Goal: Task Accomplishment & Management: Manage account settings

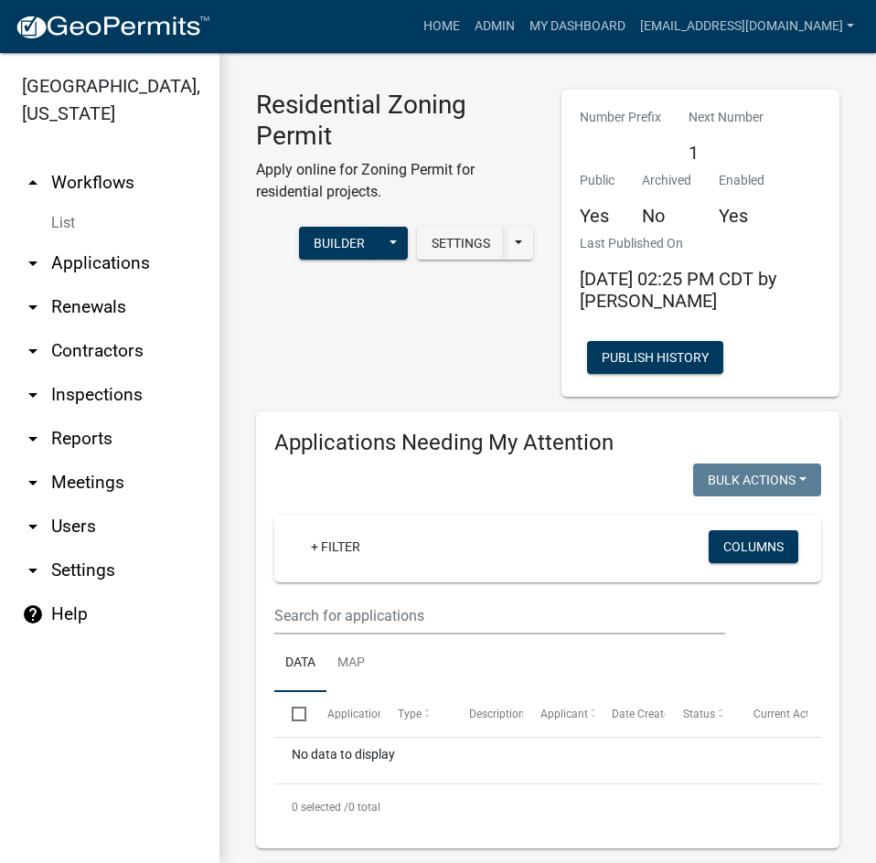
click at [85, 241] on link "arrow_drop_down Applications" at bounding box center [109, 263] width 219 height 44
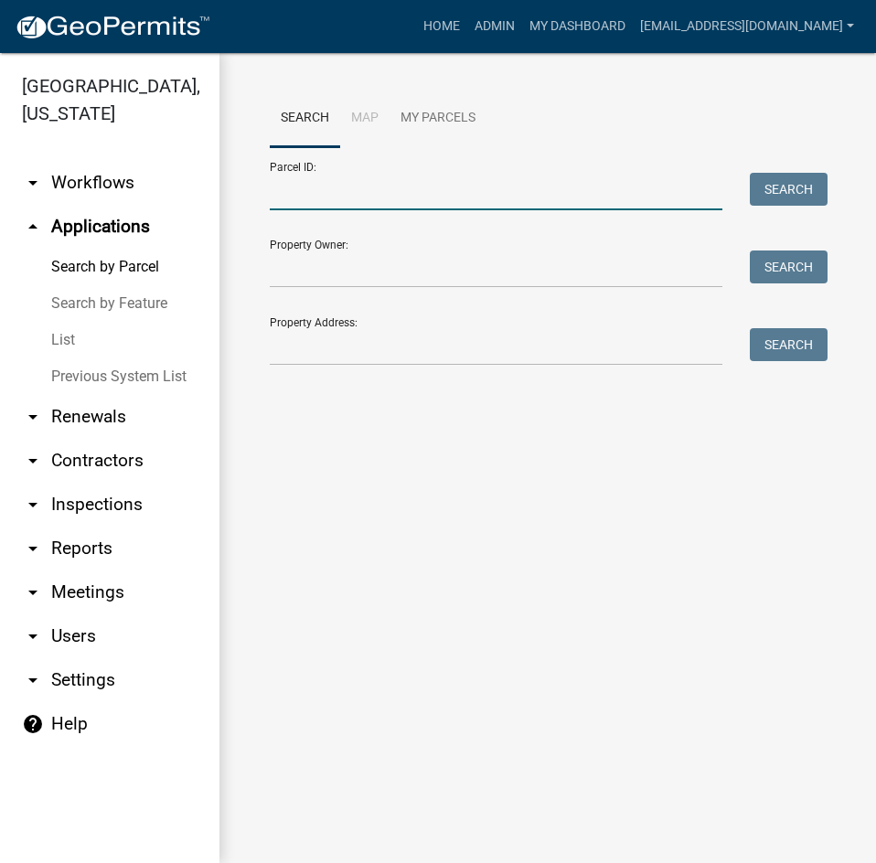
drag, startPoint x: 306, startPoint y: 201, endPoint x: 352, endPoint y: 197, distance: 45.9
click at [310, 201] on input "Parcel ID:" at bounding box center [496, 191] width 453 height 37
paste input "1032205110"
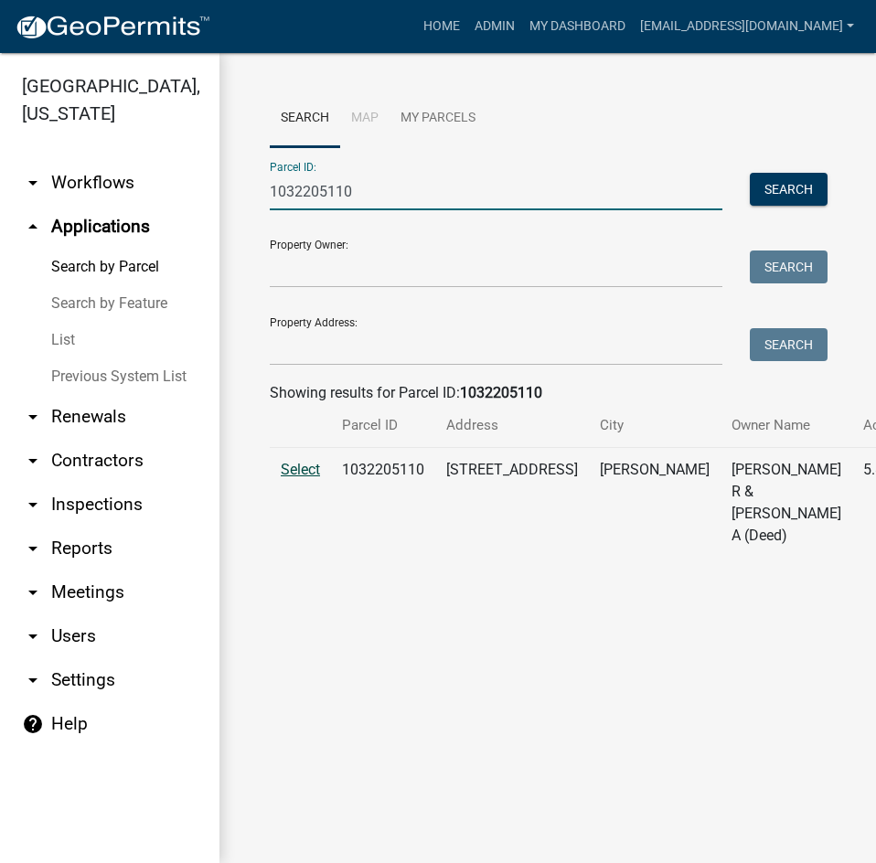
type input "1032205110"
click at [308, 478] on span "Select" at bounding box center [300, 469] width 39 height 17
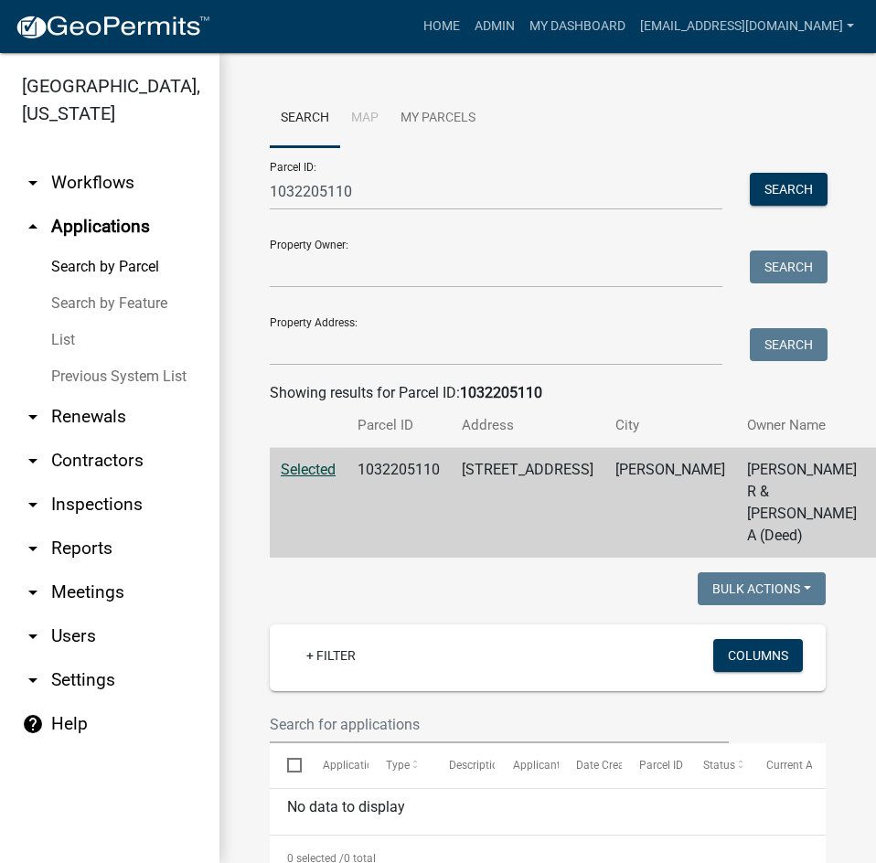
click at [318, 478] on span "Selected" at bounding box center [308, 469] width 55 height 17
click at [398, 551] on td "1032205110" at bounding box center [398, 503] width 104 height 111
click at [736, 559] on td "[PERSON_NAME] R & [PERSON_NAME] A (Deed)" at bounding box center [802, 503] width 132 height 111
click at [398, 489] on td "1032205110" at bounding box center [398, 503] width 104 height 111
click at [425, 558] on td "1032205110" at bounding box center [398, 503] width 104 height 111
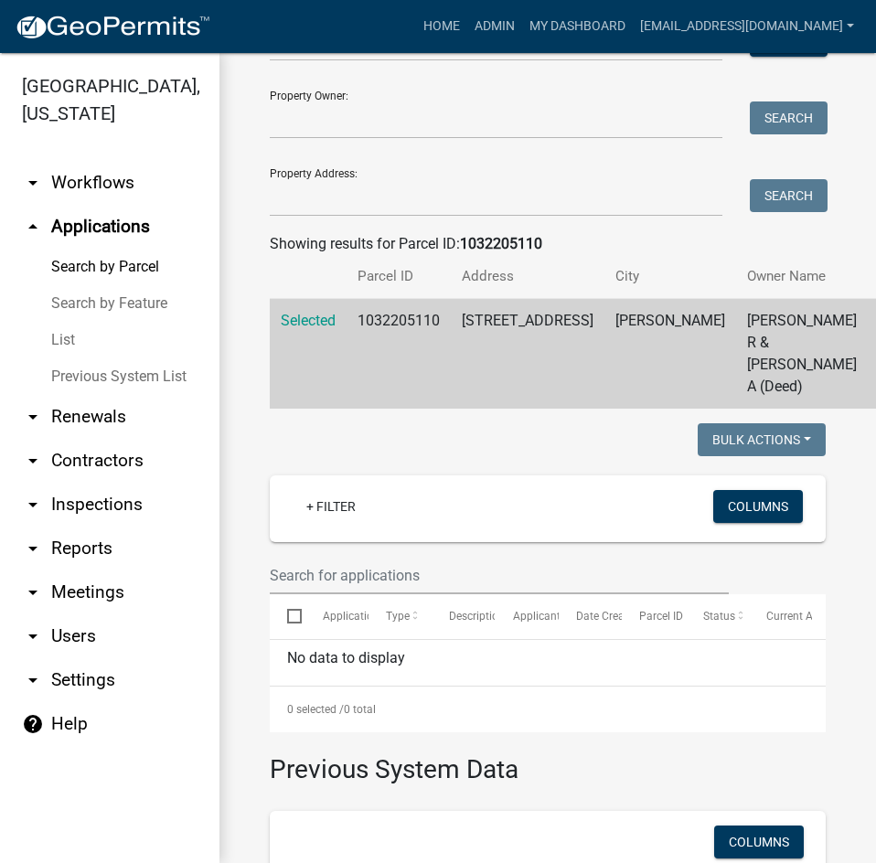
scroll to position [181, 0]
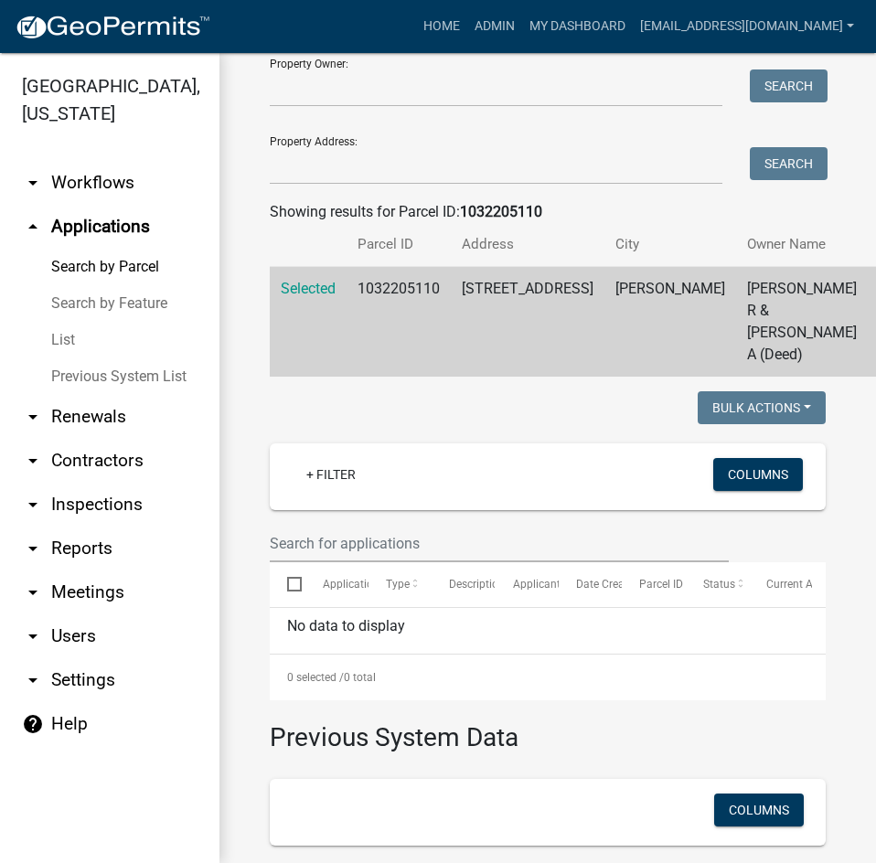
click at [101, 161] on link "arrow_drop_down Workflows" at bounding box center [109, 183] width 219 height 44
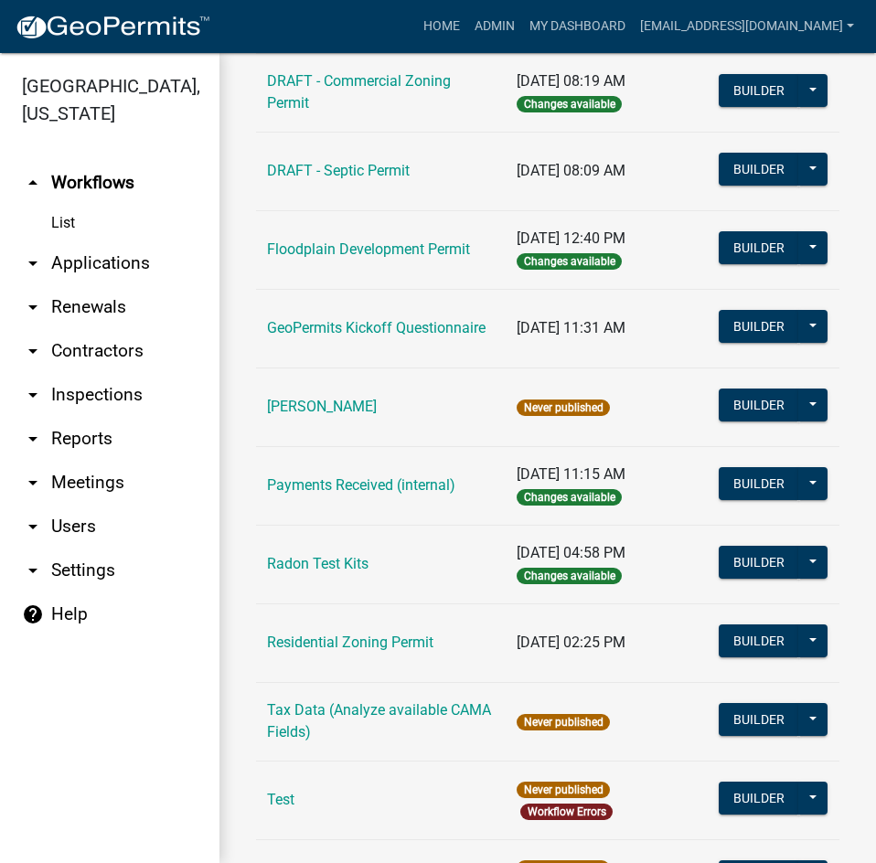
scroll to position [457, 0]
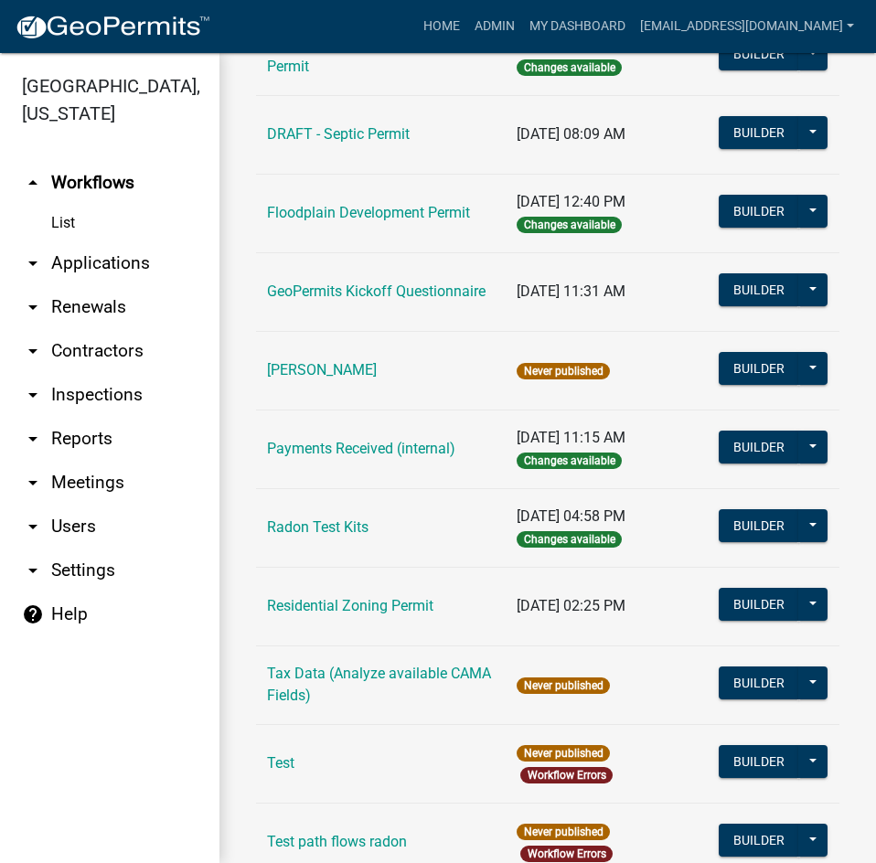
click at [107, 241] on link "arrow_drop_down Applications" at bounding box center [109, 263] width 219 height 44
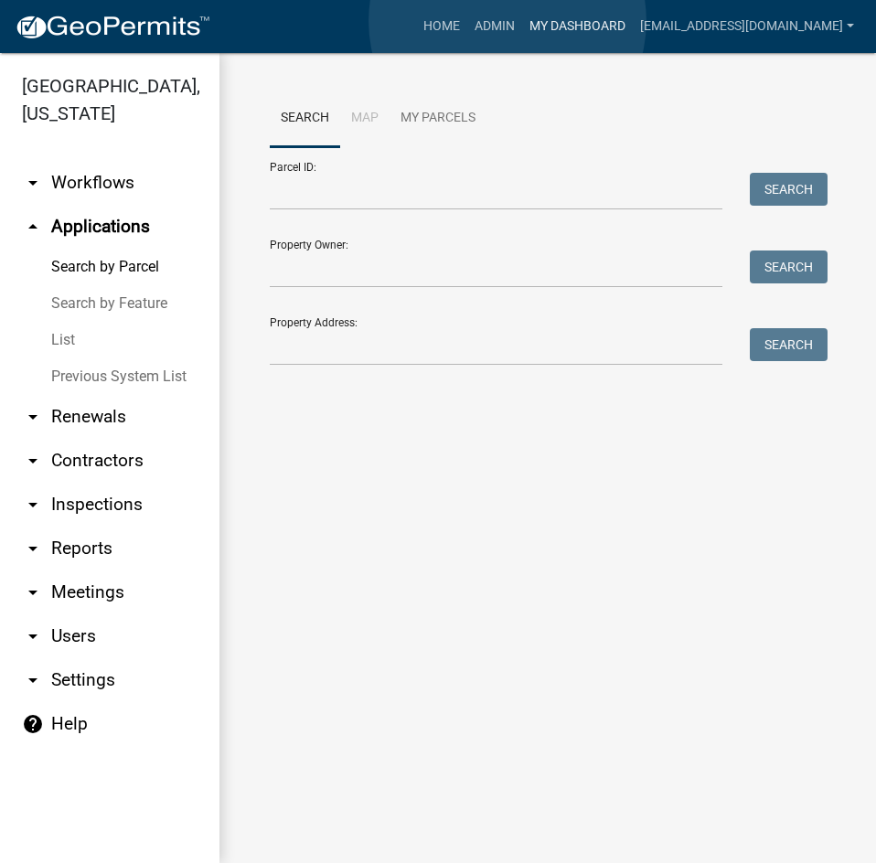
click at [522, 21] on link "My Dashboard" at bounding box center [577, 26] width 111 height 35
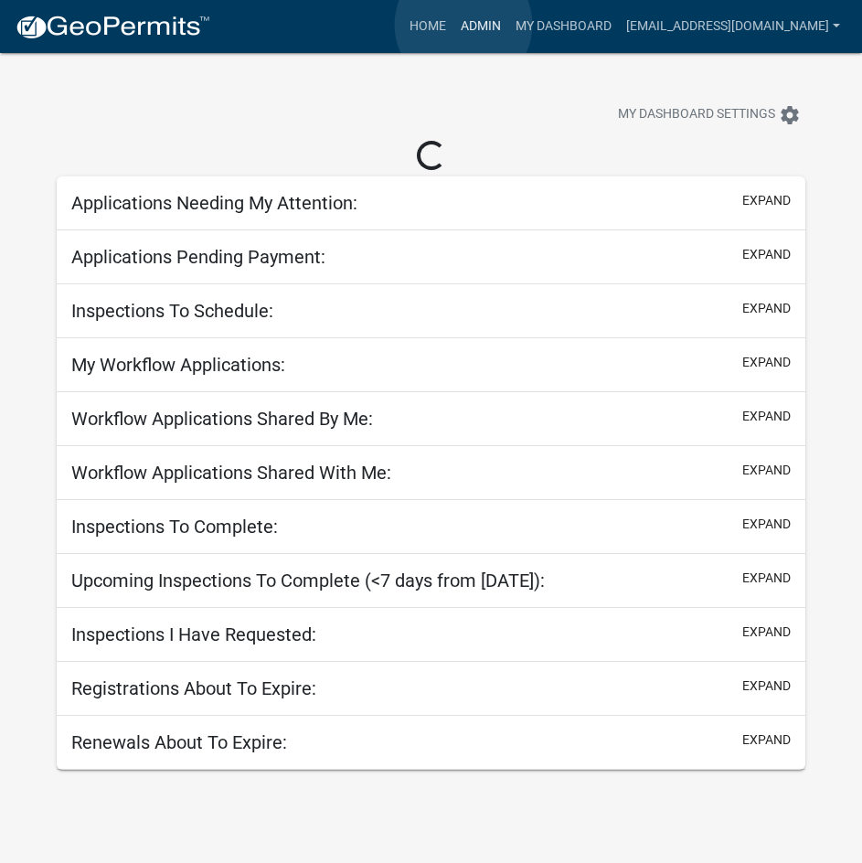
click at [464, 25] on link "Admin" at bounding box center [480, 26] width 55 height 35
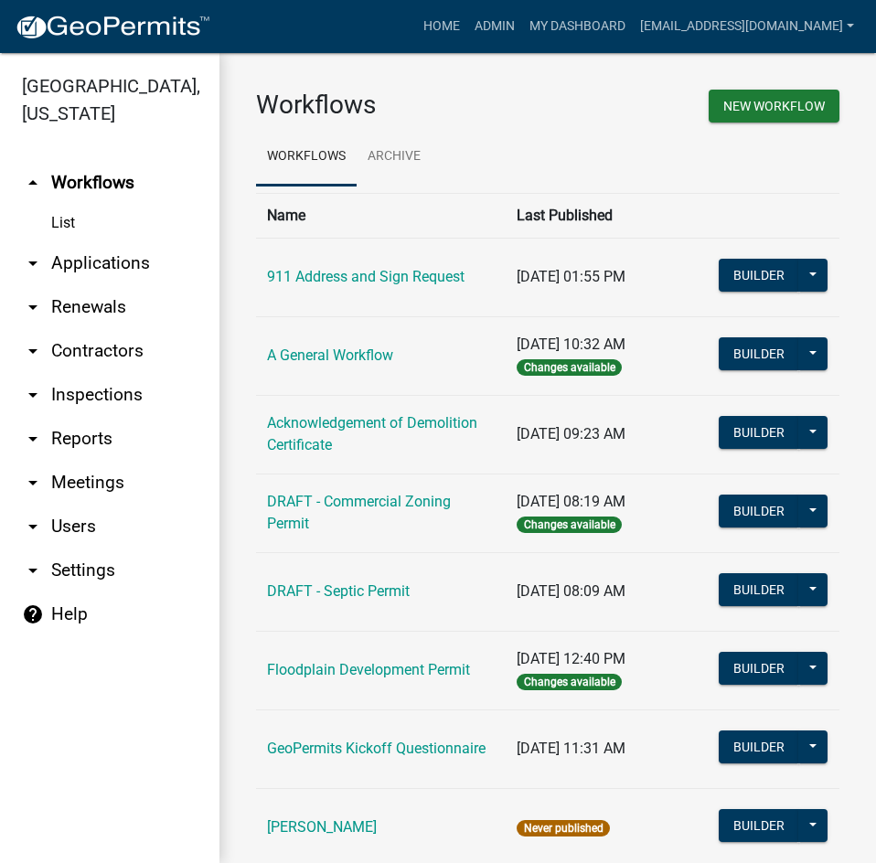
click at [117, 241] on link "arrow_drop_down Applications" at bounding box center [109, 263] width 219 height 44
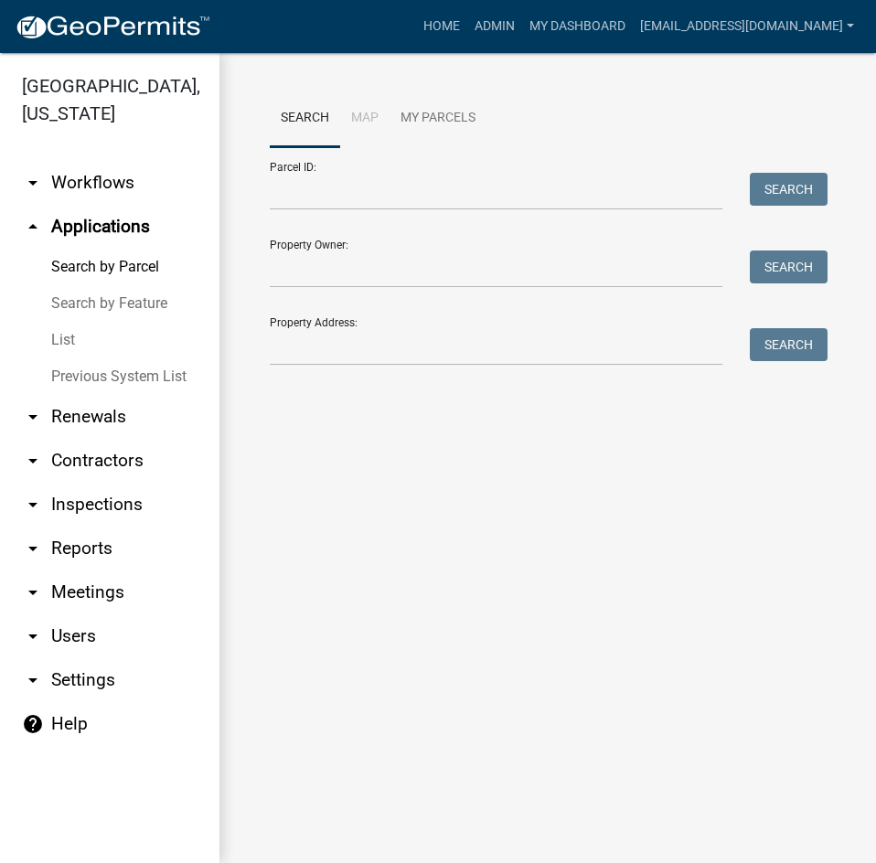
click at [66, 161] on link "arrow_drop_down Workflows" at bounding box center [109, 183] width 219 height 44
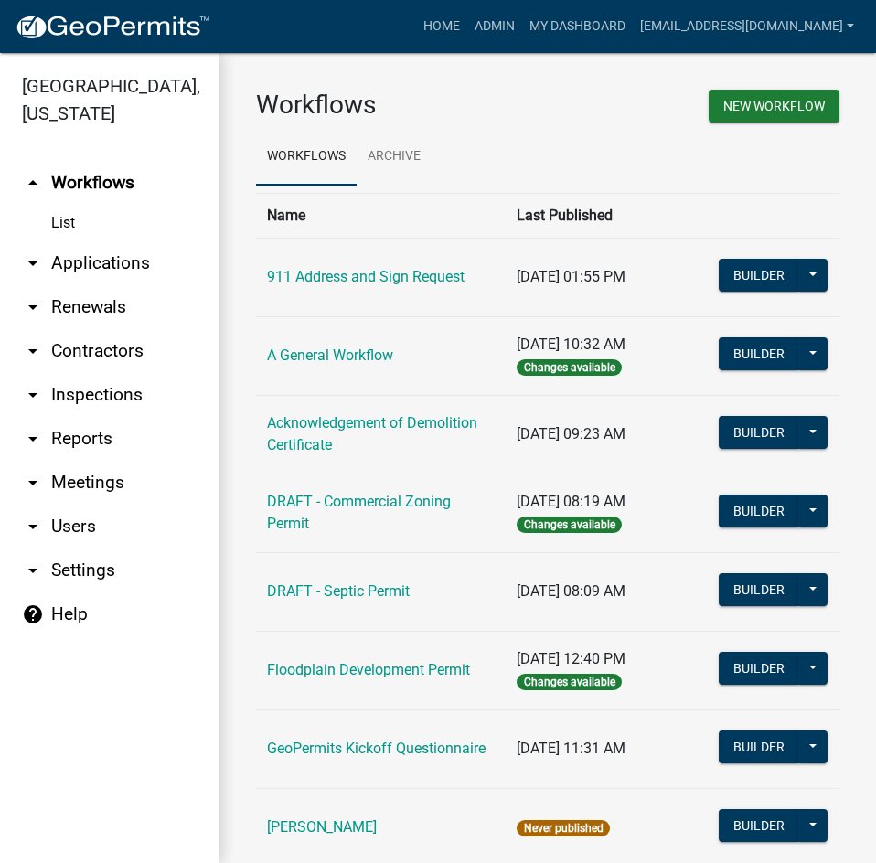
click at [74, 205] on link "List" at bounding box center [109, 223] width 219 height 37
click at [67, 205] on link "List" at bounding box center [109, 223] width 219 height 37
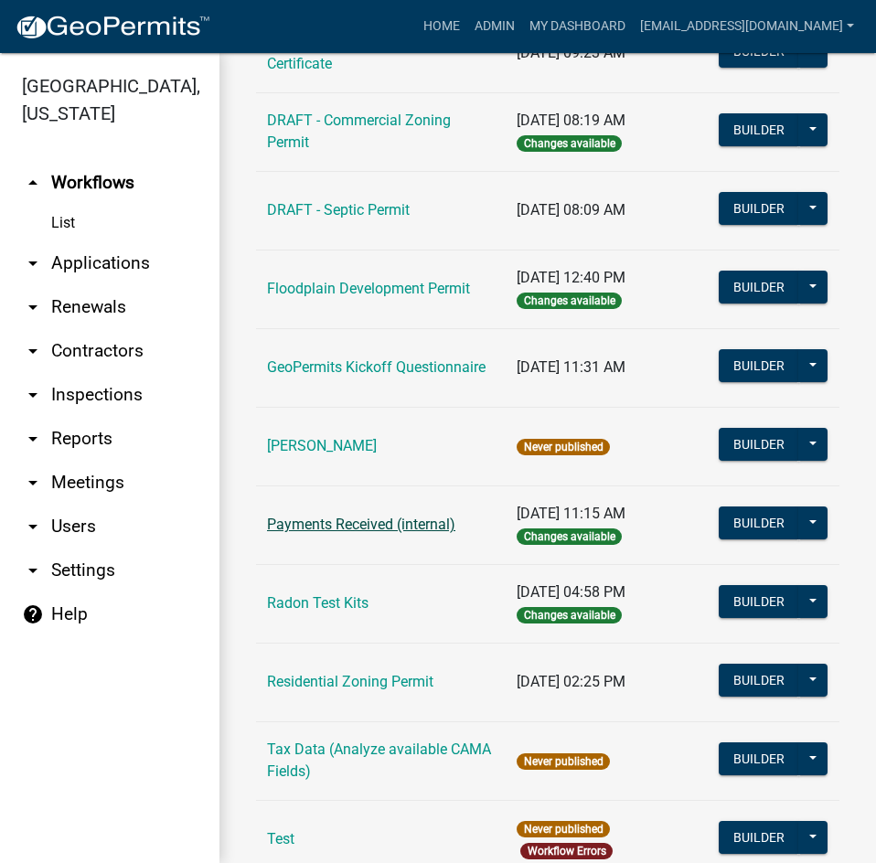
scroll to position [549, 0]
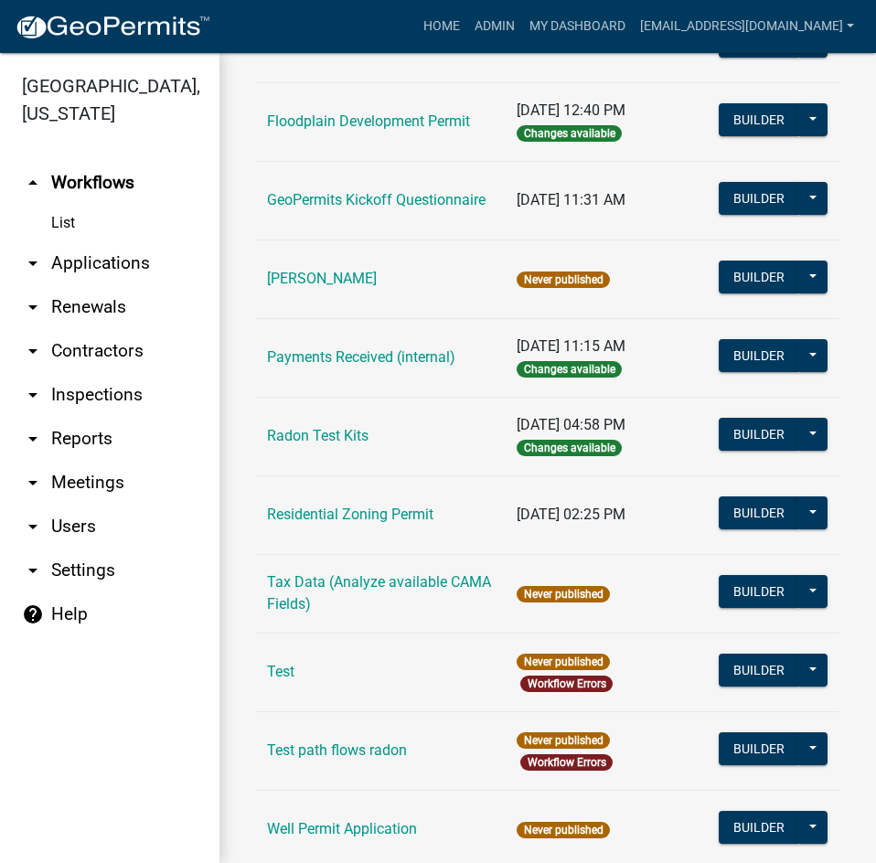
click at [340, 504] on td "Residential Zoning Permit" at bounding box center [381, 514] width 250 height 79
click at [331, 514] on link "Residential Zoning Permit" at bounding box center [350, 514] width 166 height 17
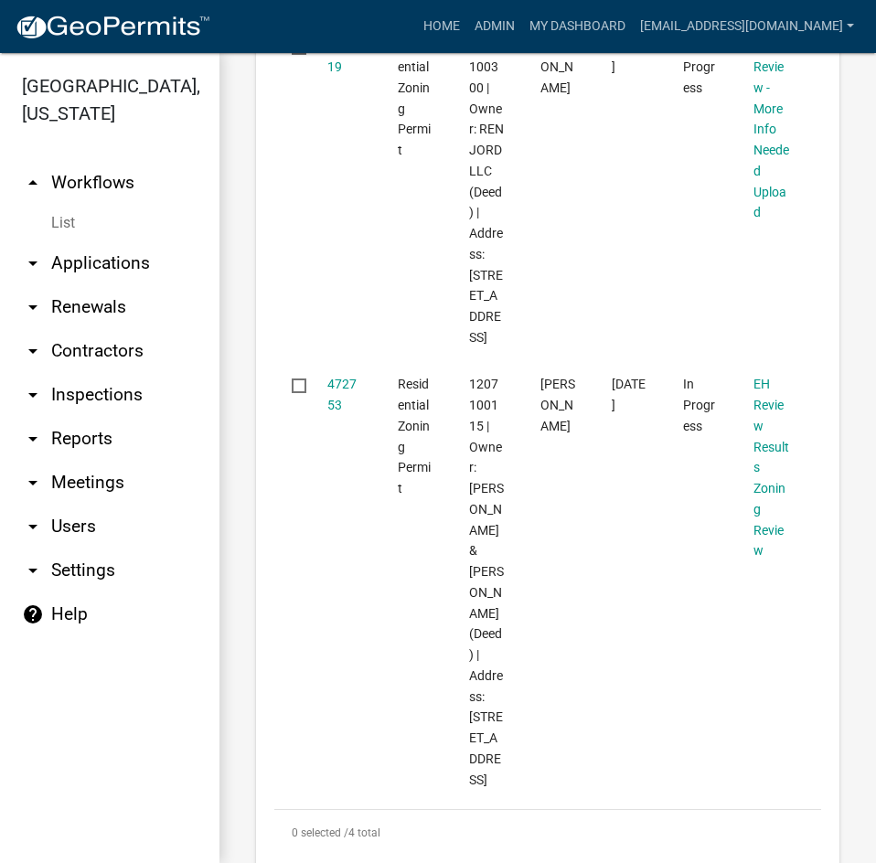
scroll to position [1786, 0]
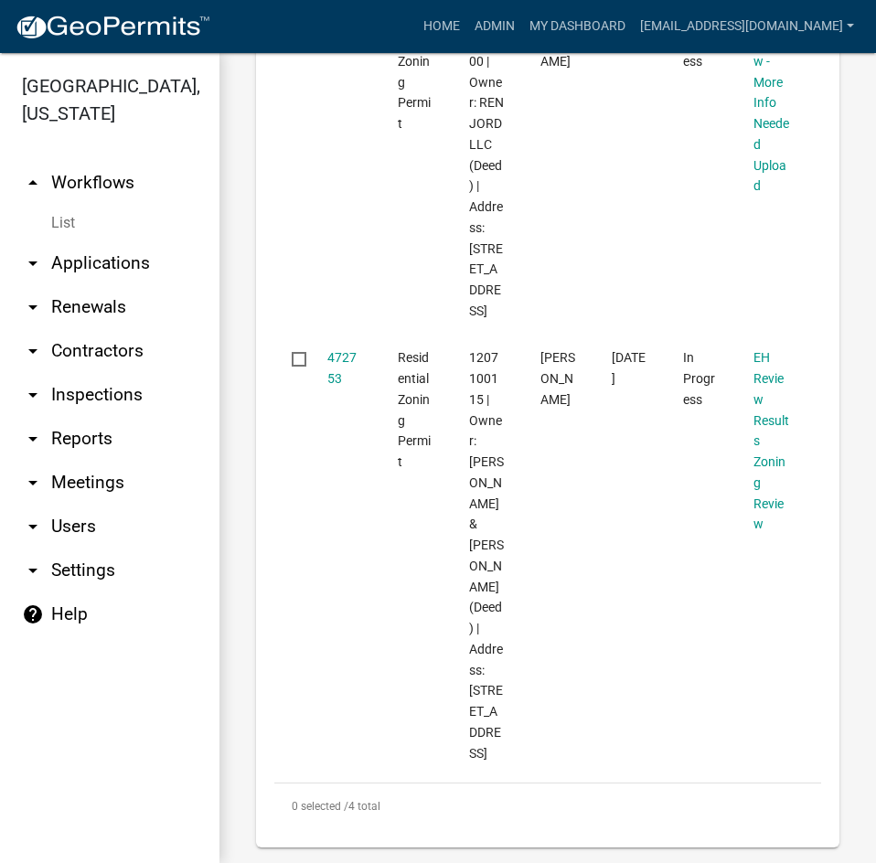
click at [113, 241] on link "arrow_drop_down Applications" at bounding box center [109, 263] width 219 height 44
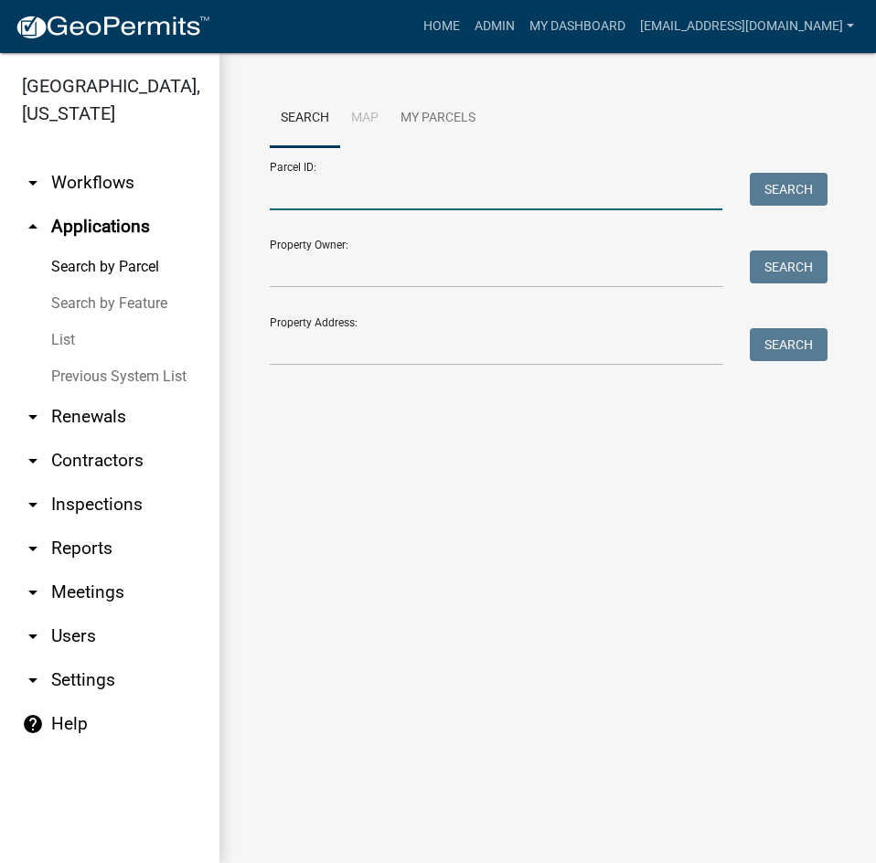
click at [367, 188] on input "Parcel ID:" at bounding box center [496, 191] width 453 height 37
paste input "1032205135"
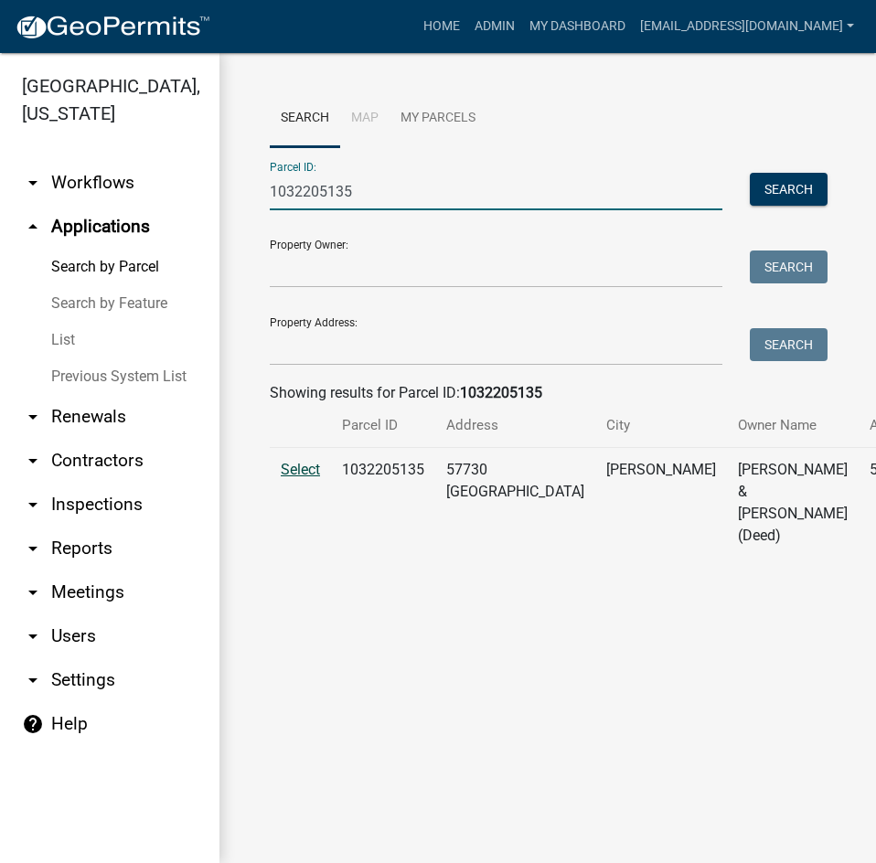
type input "1032205135"
click at [297, 478] on span "Select" at bounding box center [300, 469] width 39 height 17
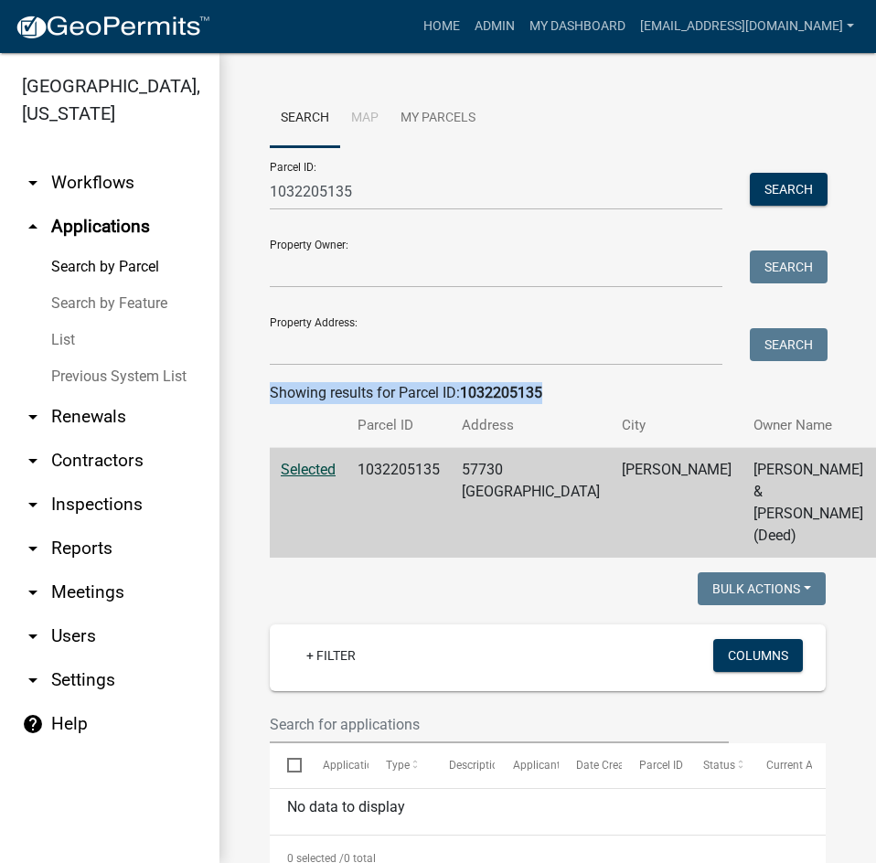
drag, startPoint x: 270, startPoint y: 392, endPoint x: 545, endPoint y: 389, distance: 275.2
click at [545, 389] on div "Showing results for Parcel ID: 1032205135" at bounding box center [548, 393] width 556 height 22
click at [578, 377] on wm-search-parcel-data-activity-input "Search Map My Parcels Parcel ID: 1032205135 Search Property Owner: Search Prope…" at bounding box center [548, 324] width 556 height 468
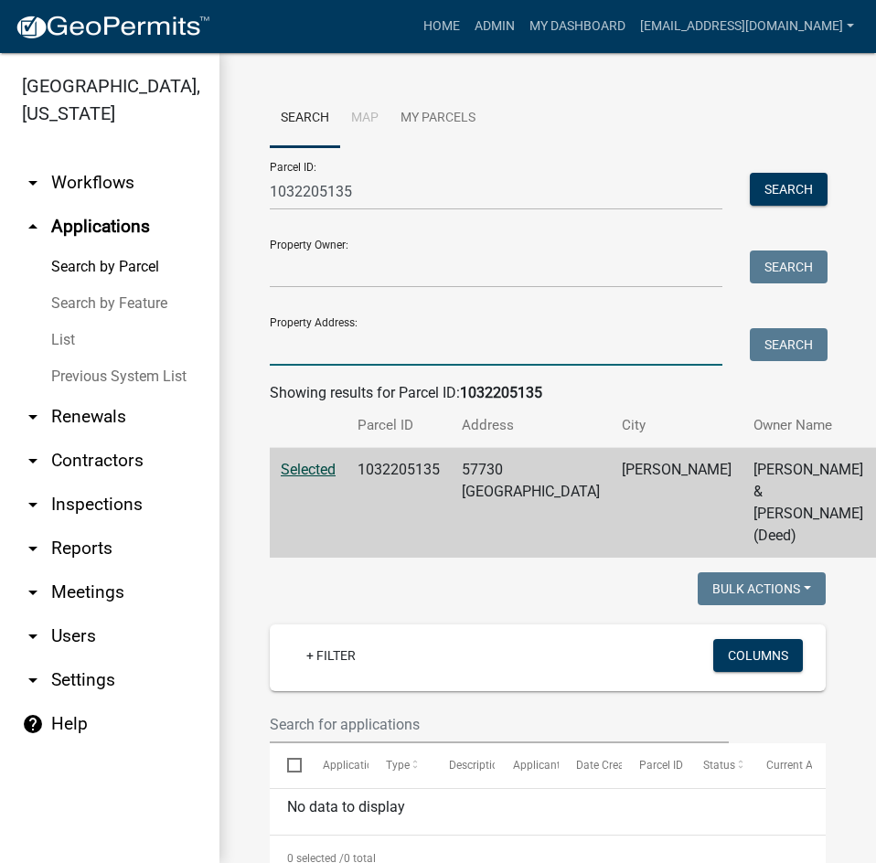
click at [308, 343] on input "Property Address:" at bounding box center [496, 346] width 453 height 37
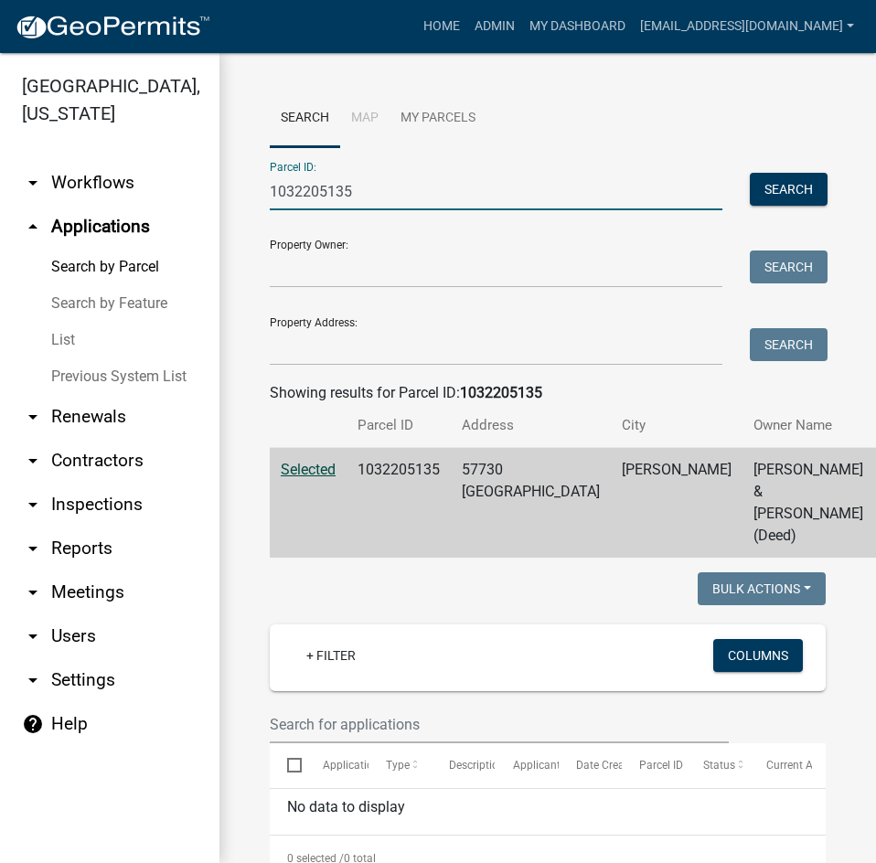
click at [312, 189] on input "1032205135" at bounding box center [496, 191] width 453 height 37
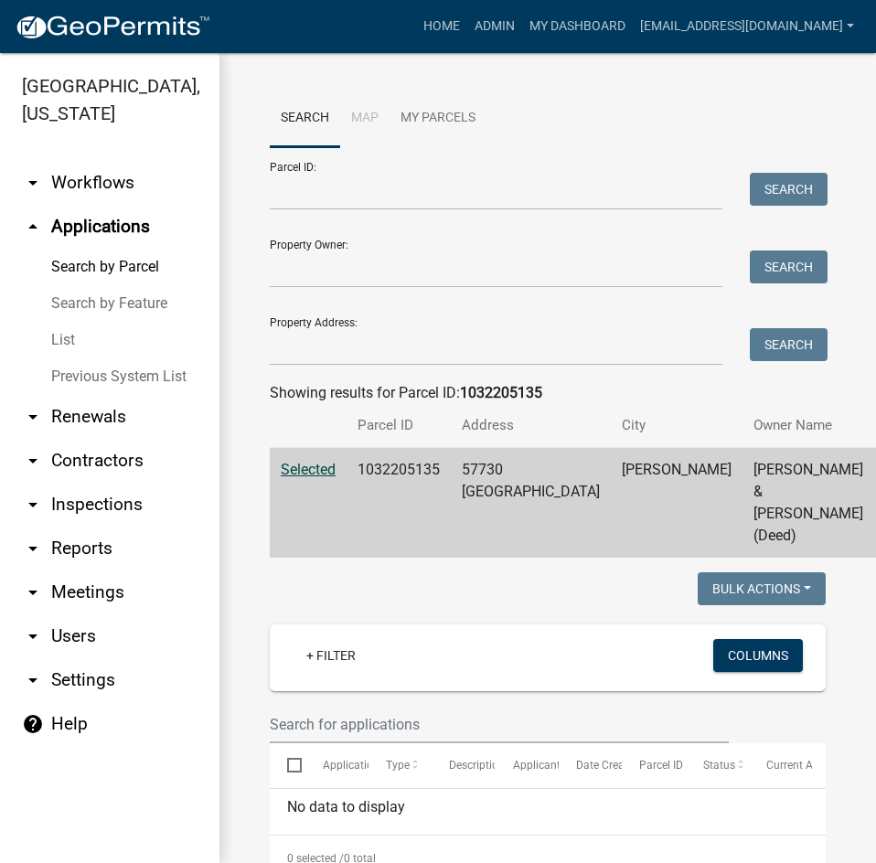
click at [313, 242] on div "Property Owner: Search" at bounding box center [544, 256] width 549 height 63
click at [308, 272] on input "Property Owner:" at bounding box center [496, 268] width 453 height 37
click at [799, 268] on button "Search" at bounding box center [789, 266] width 78 height 33
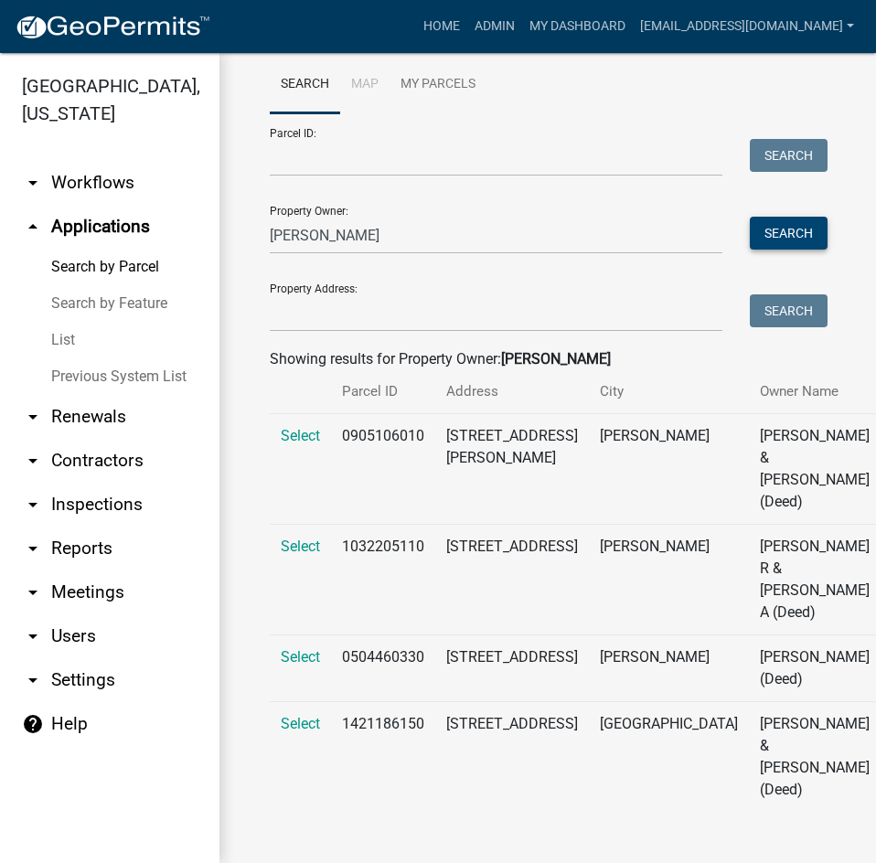
scroll to position [121, 0]
click at [374, 525] on td "1032205110" at bounding box center [383, 580] width 104 height 111
click at [323, 525] on td "Select" at bounding box center [300, 580] width 61 height 111
click at [292, 538] on span "Select" at bounding box center [300, 546] width 39 height 17
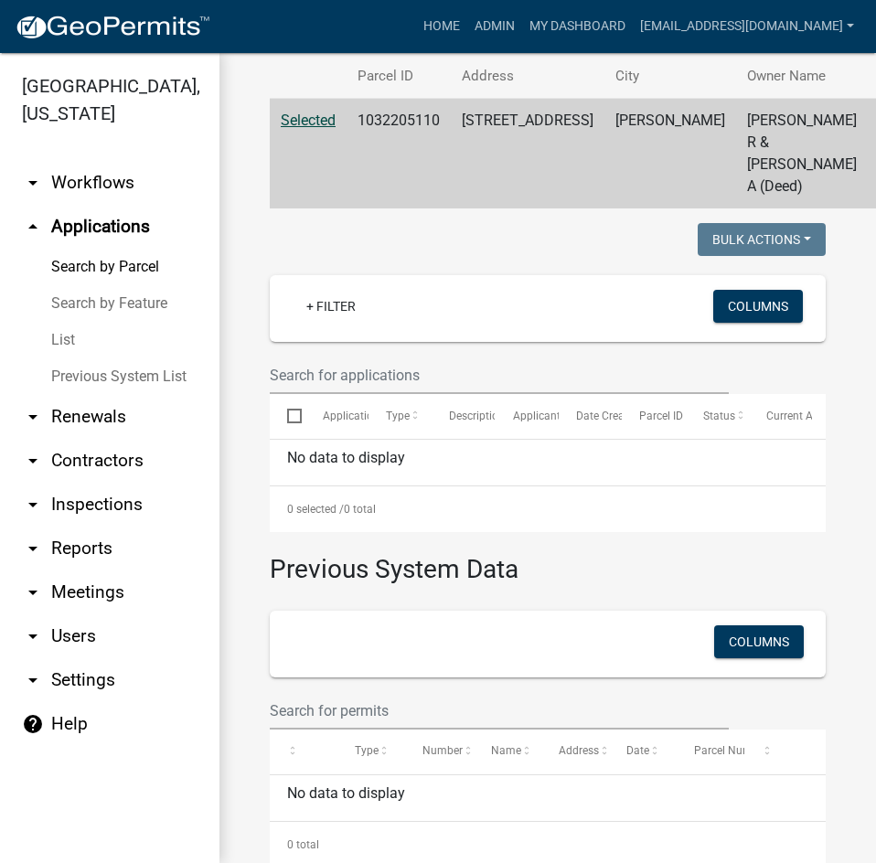
scroll to position [0, 0]
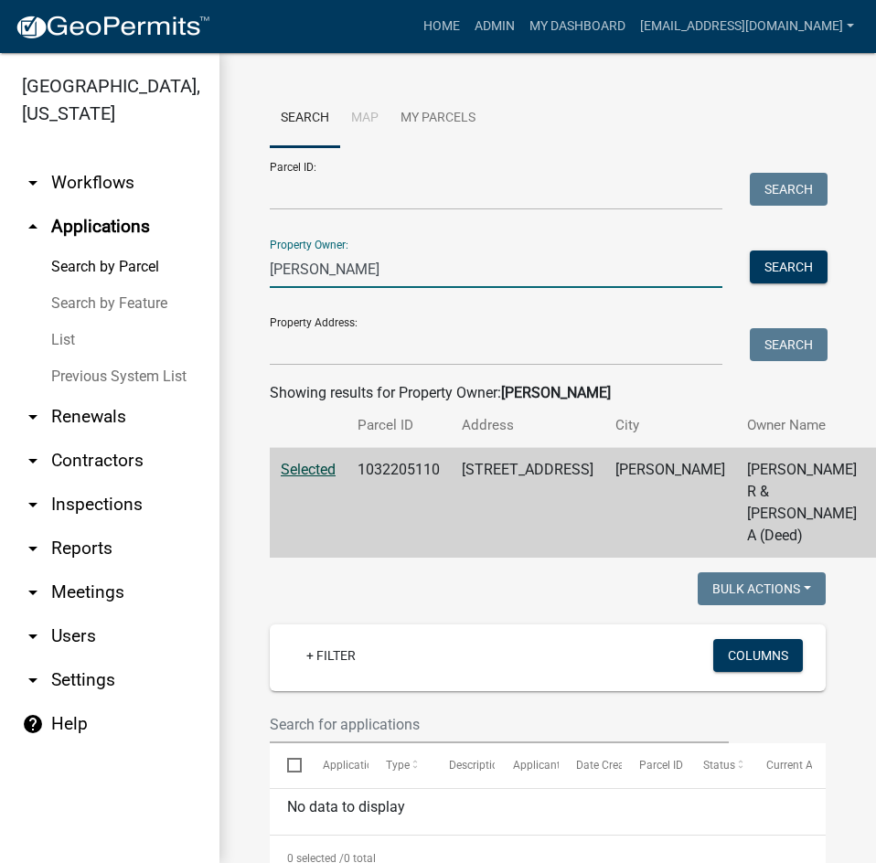
click at [282, 274] on input "[PERSON_NAME]" at bounding box center [496, 268] width 453 height 37
click at [283, 274] on input "[PERSON_NAME]" at bounding box center [496, 268] width 453 height 37
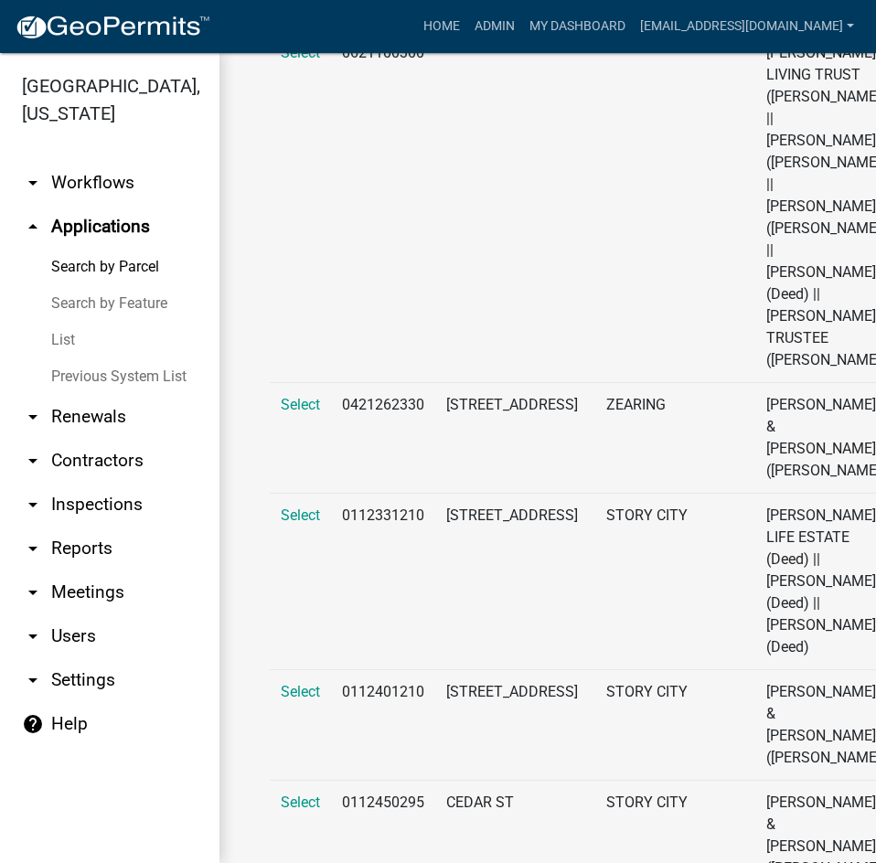
scroll to position [6217, 0]
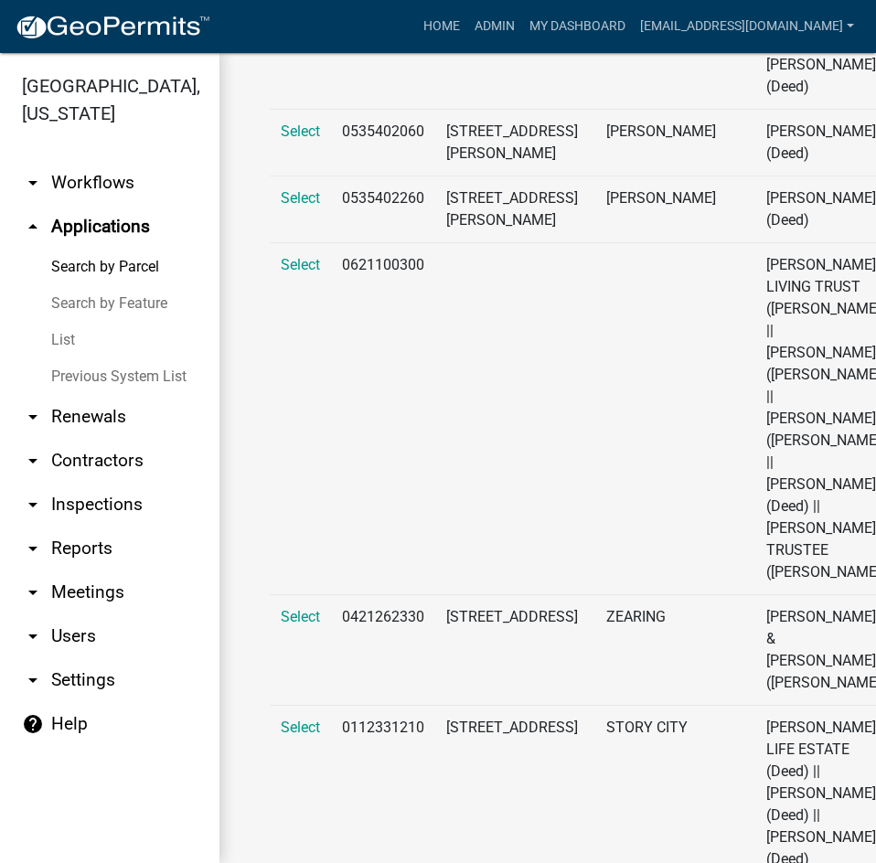
type input "[PERSON_NAME]"
click at [63, 322] on link "List" at bounding box center [109, 340] width 219 height 37
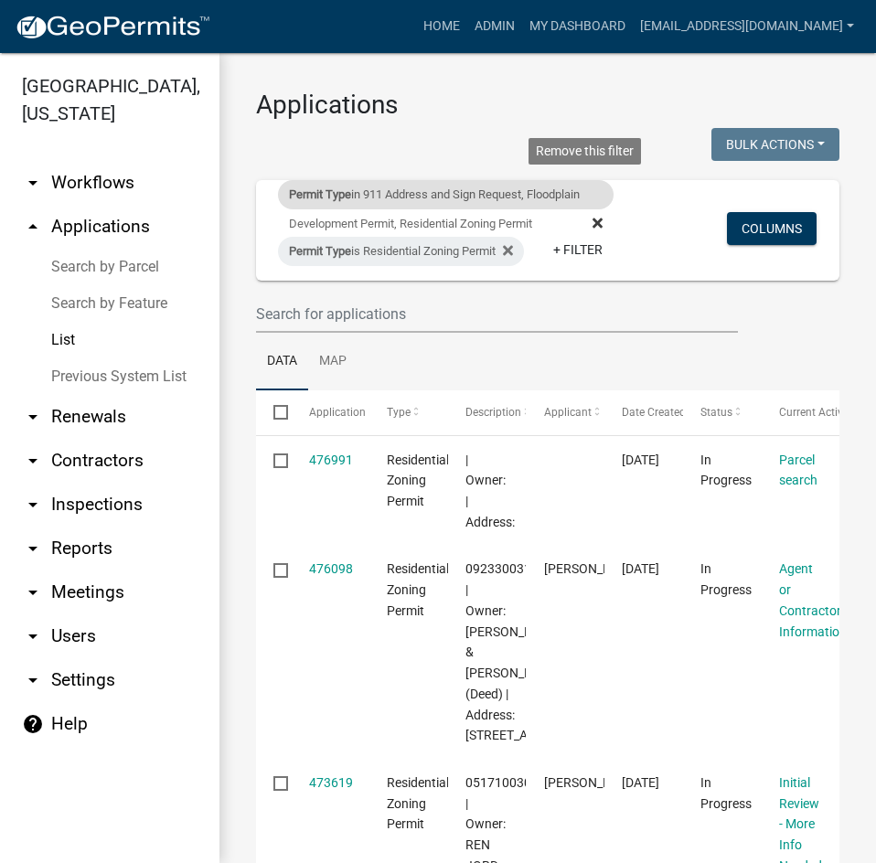
click at [592, 220] on icon at bounding box center [597, 223] width 10 height 10
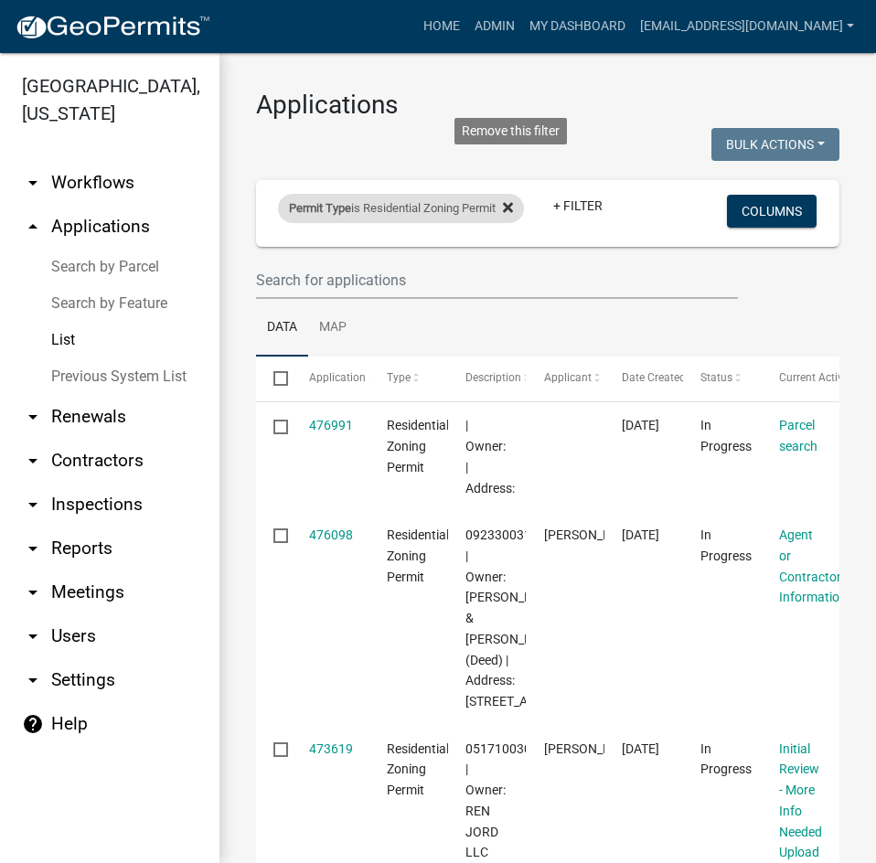
click at [513, 200] on icon at bounding box center [508, 207] width 10 height 15
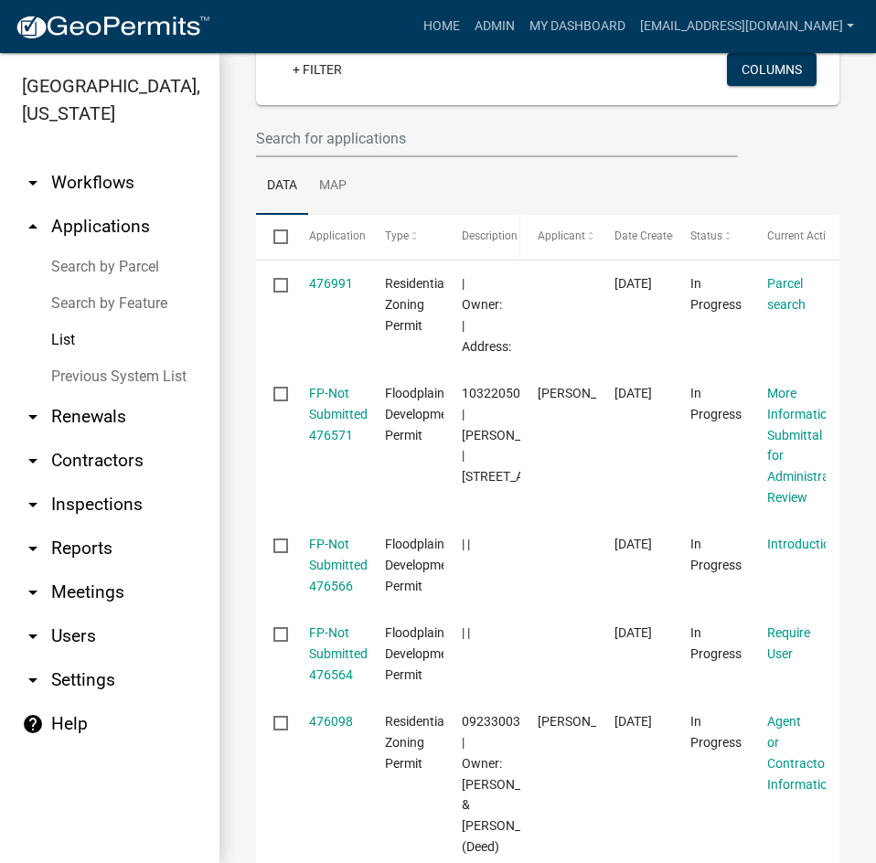
scroll to position [183, 0]
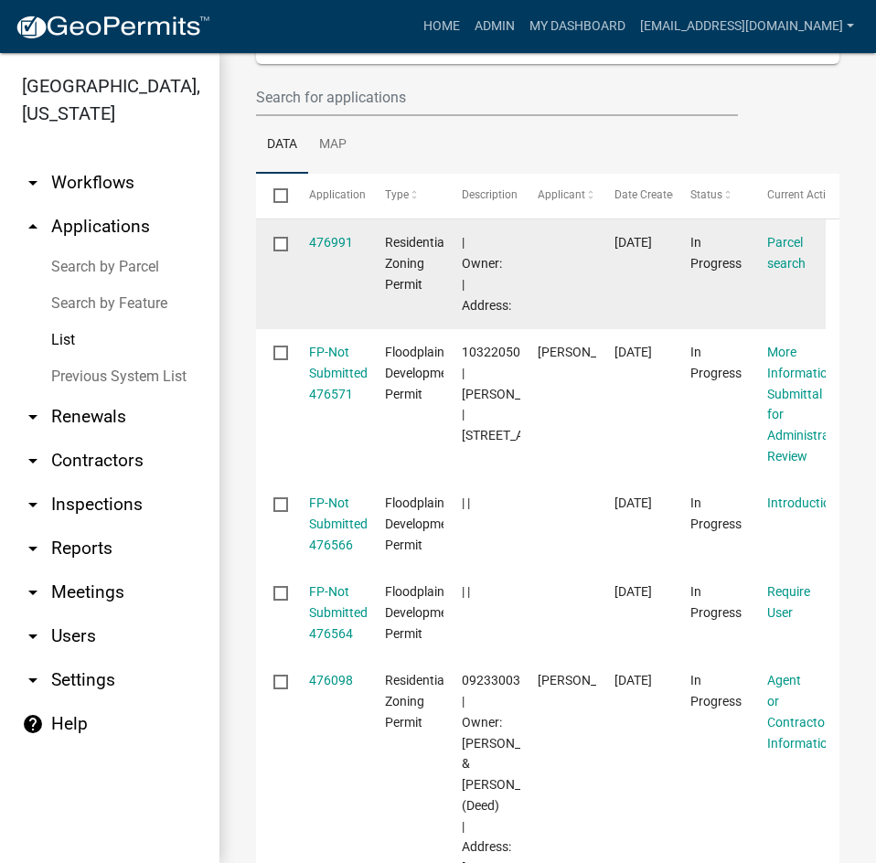
click at [403, 250] on div "Residential Zoning Permit" at bounding box center [405, 263] width 41 height 62
click at [346, 242] on link "476991" at bounding box center [331, 242] width 44 height 15
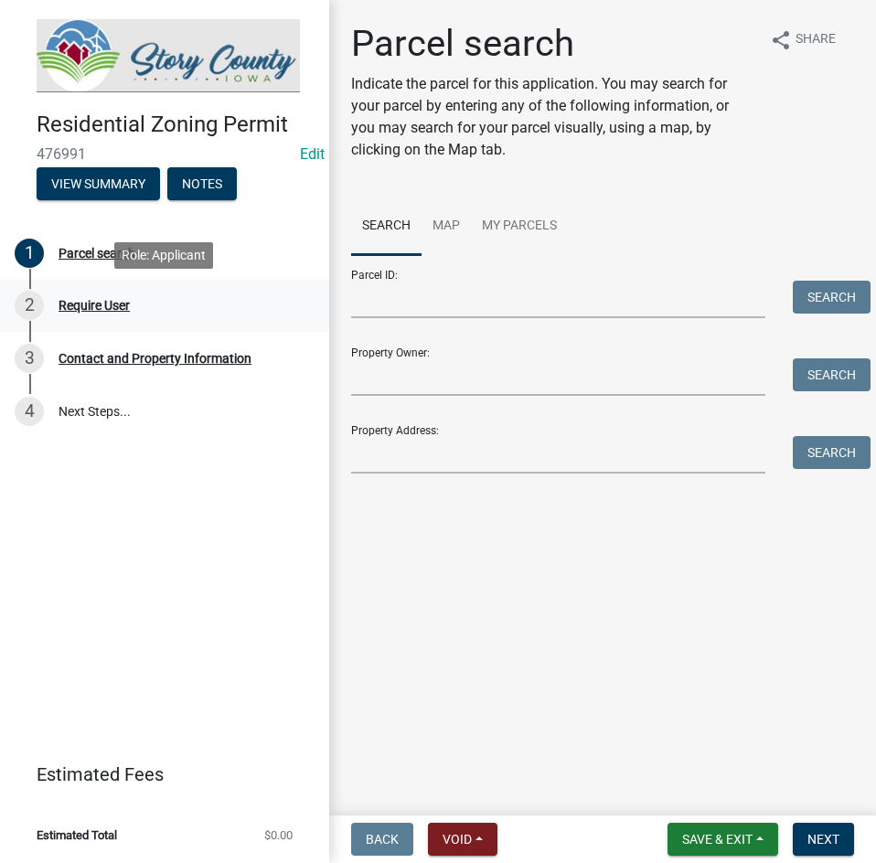
click at [88, 293] on div "2 Require User" at bounding box center [157, 305] width 285 height 29
click at [739, 826] on button "Save & Exit" at bounding box center [722, 839] width 111 height 33
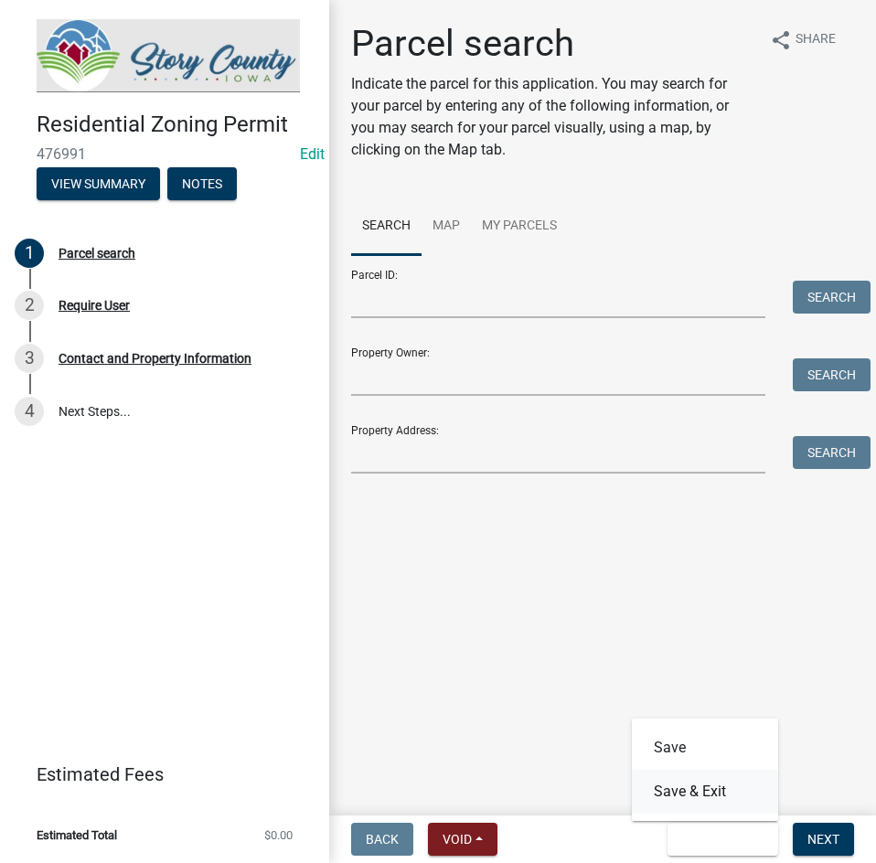
click at [715, 791] on button "Save & Exit" at bounding box center [705, 792] width 146 height 44
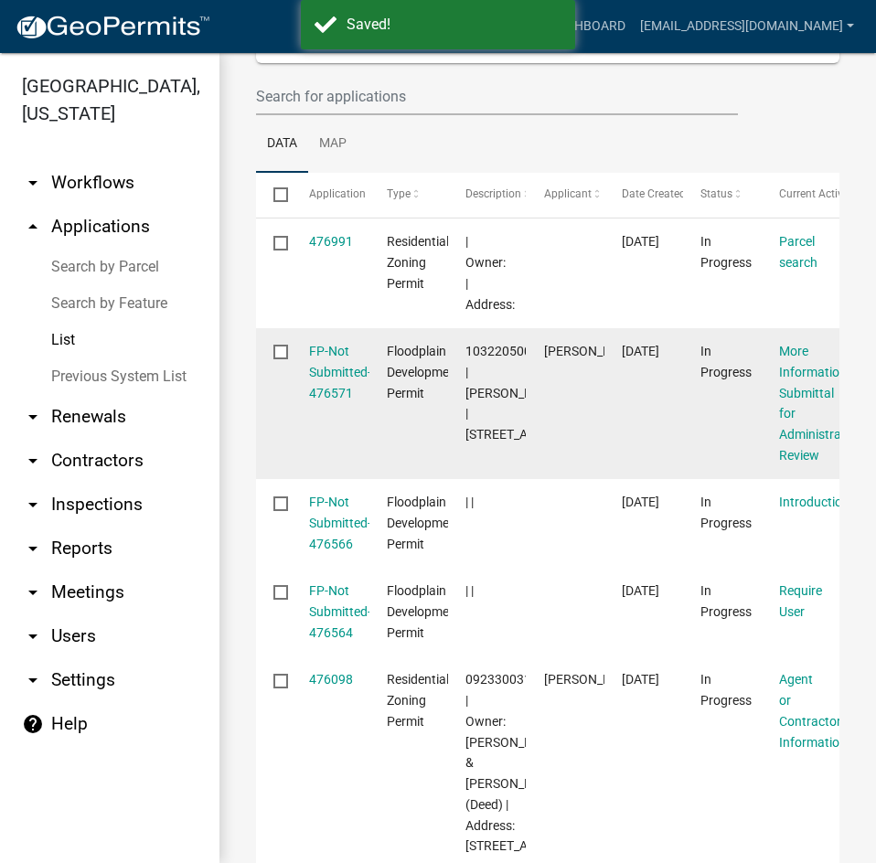
scroll to position [274, 0]
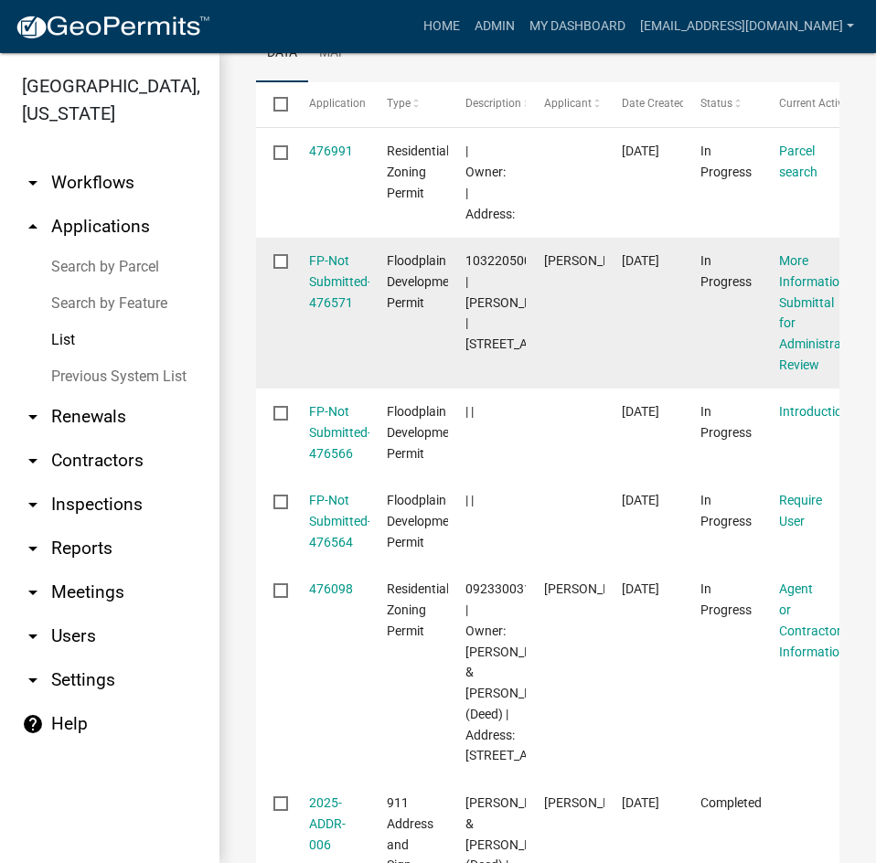
drag, startPoint x: 417, startPoint y: 345, endPoint x: 527, endPoint y: 345, distance: 109.7
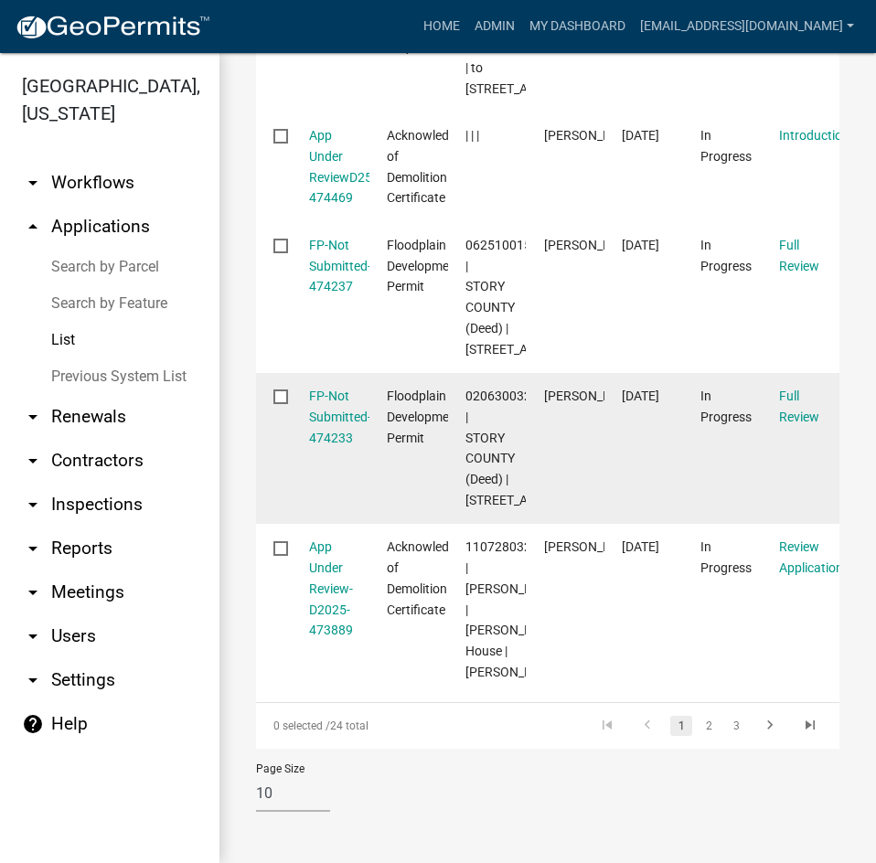
scroll to position [1371, 0]
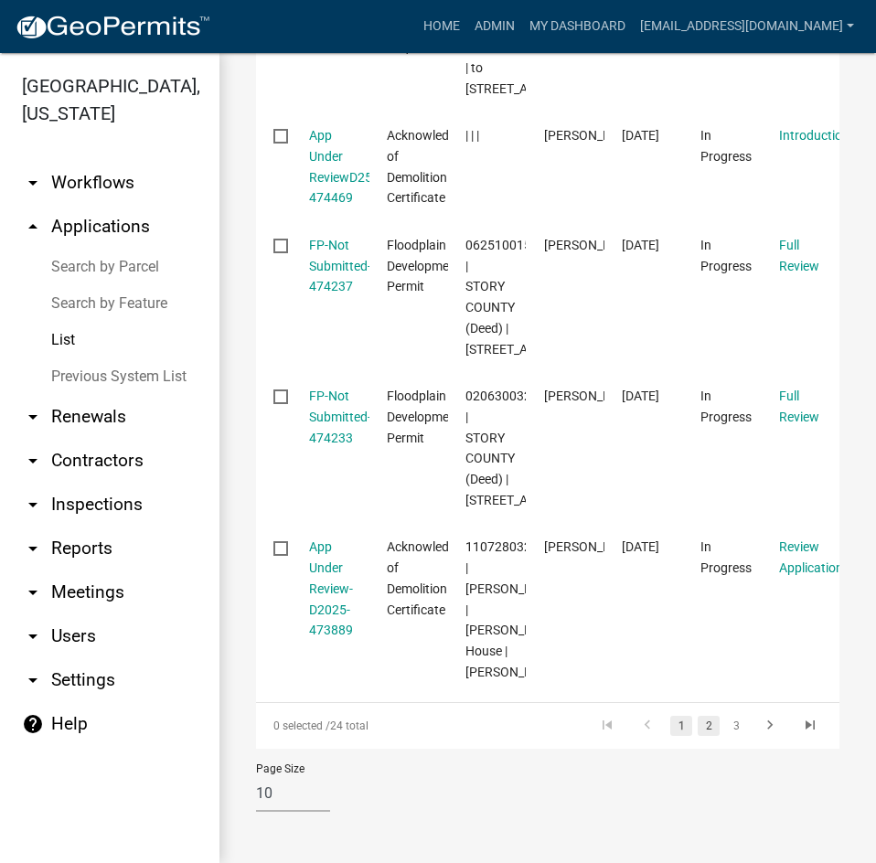
click at [698, 736] on link "2" at bounding box center [709, 726] width 22 height 20
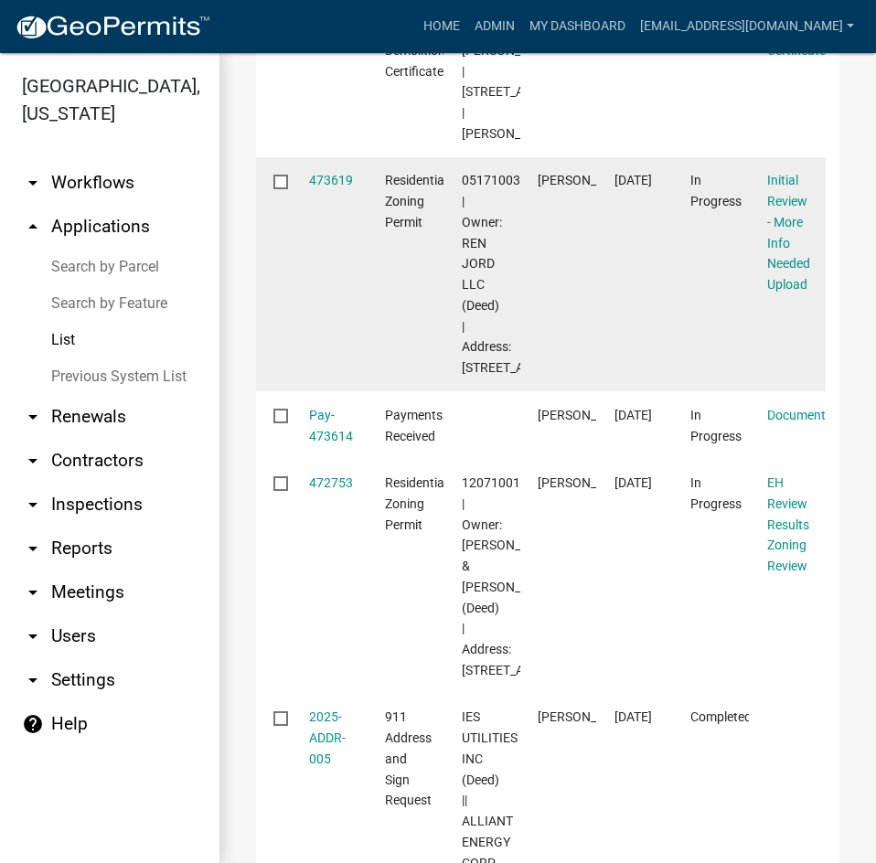
scroll to position [914, 0]
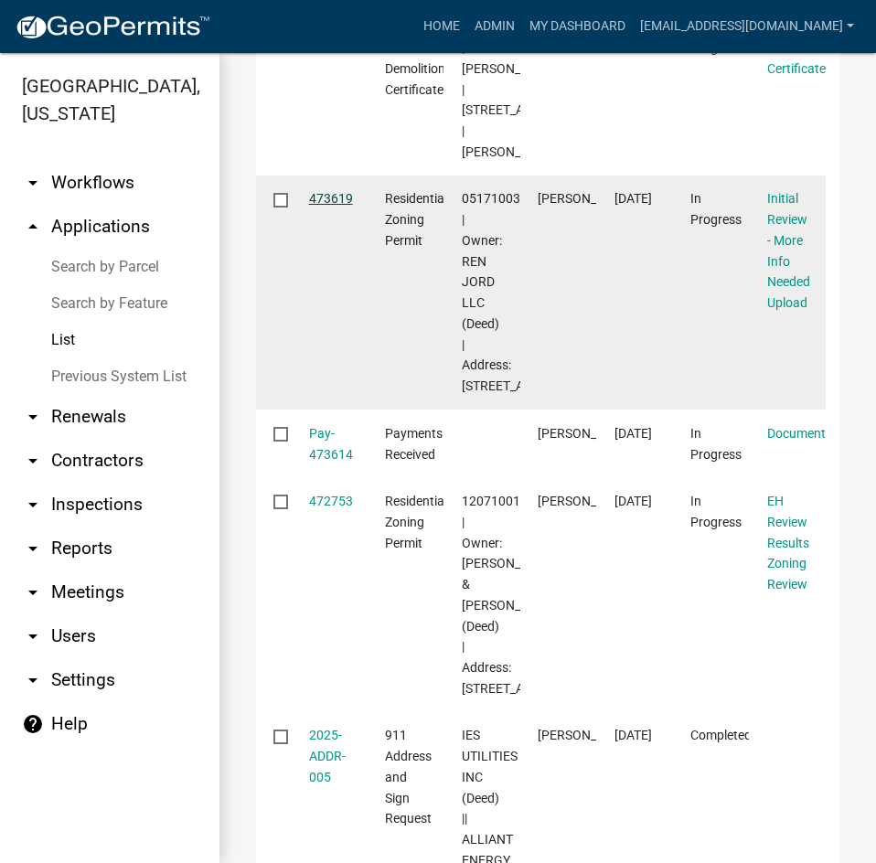
click at [329, 206] on link "473619" at bounding box center [331, 198] width 44 height 15
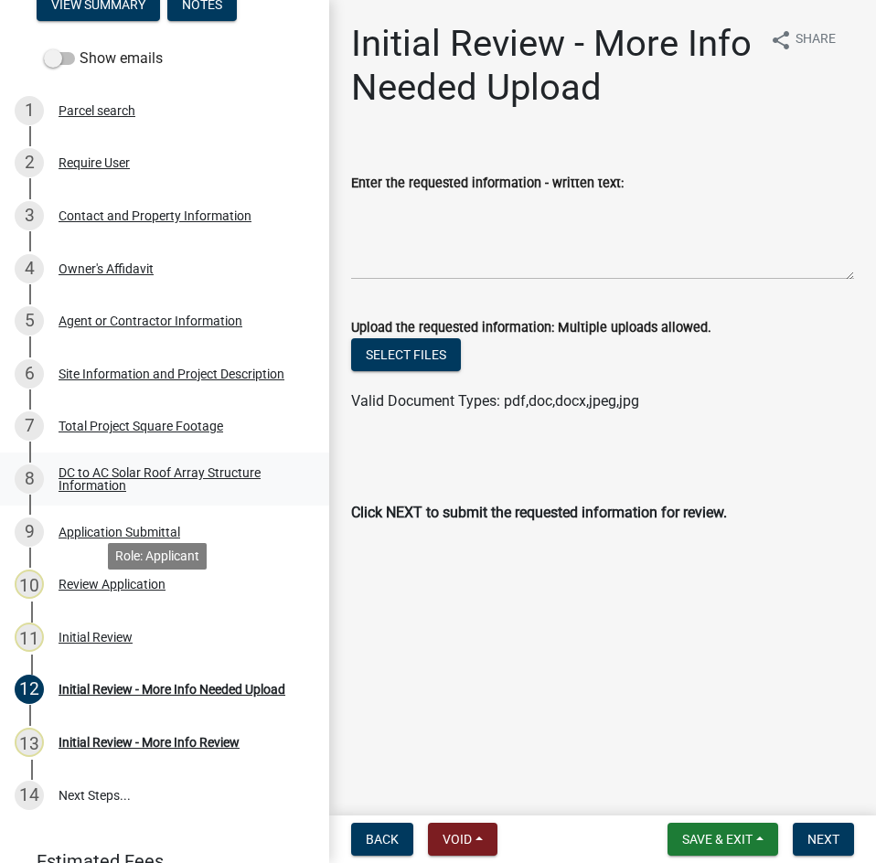
scroll to position [183, 0]
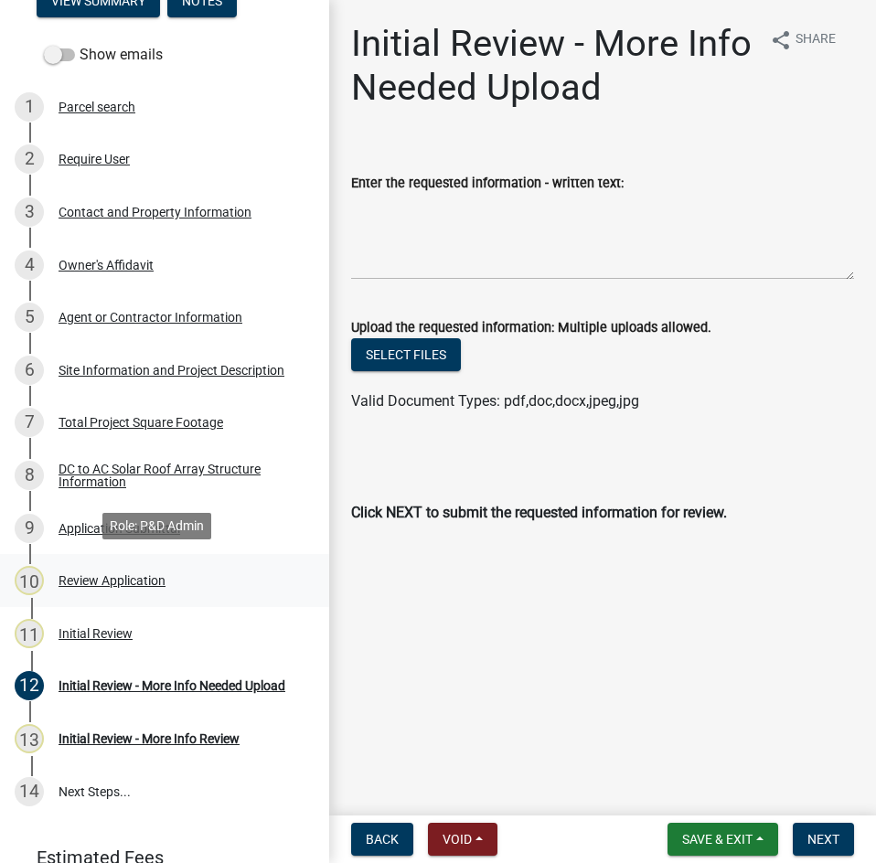
click at [81, 579] on div "Review Application" at bounding box center [112, 580] width 107 height 13
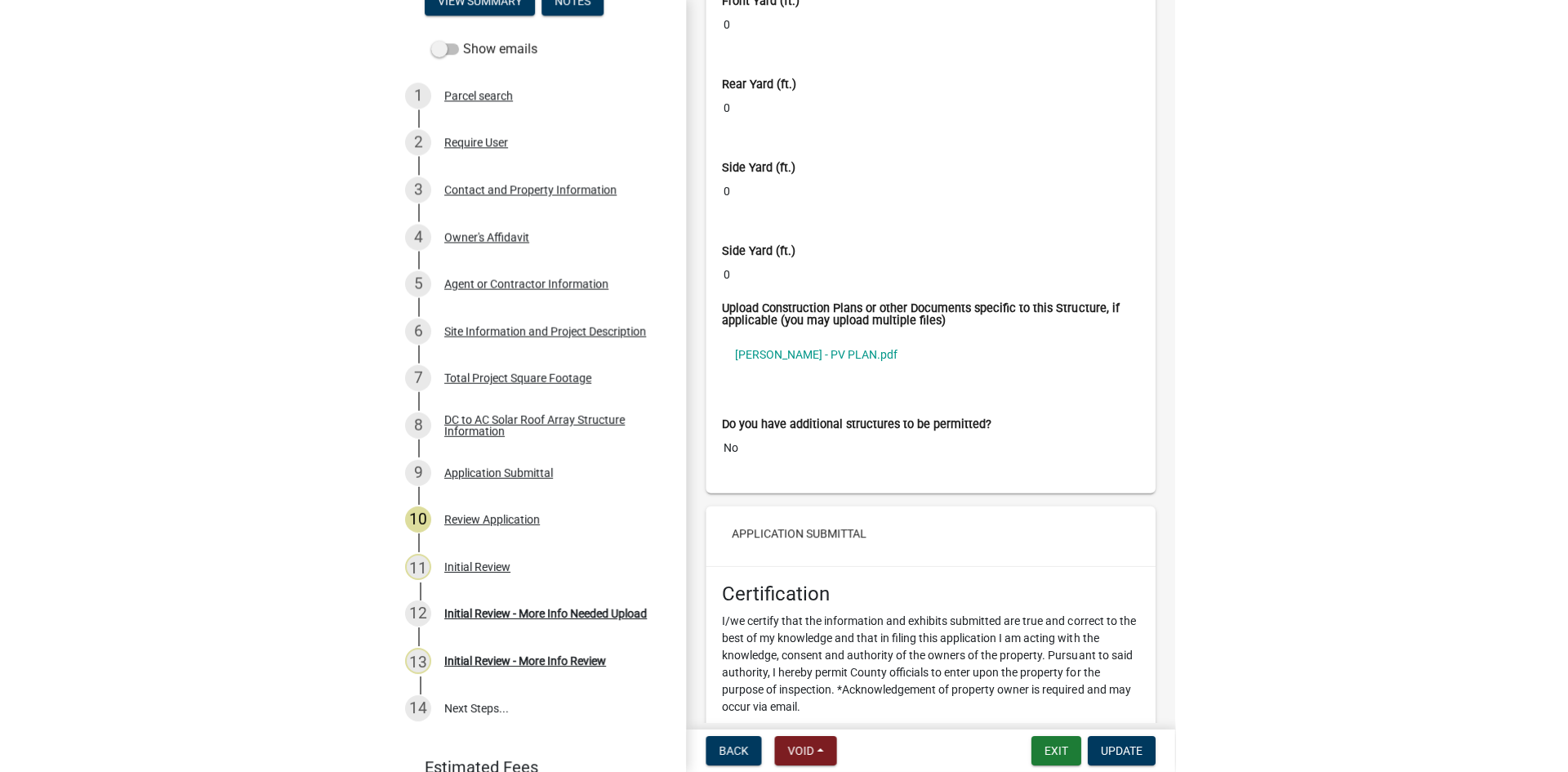
scroll to position [10359, 0]
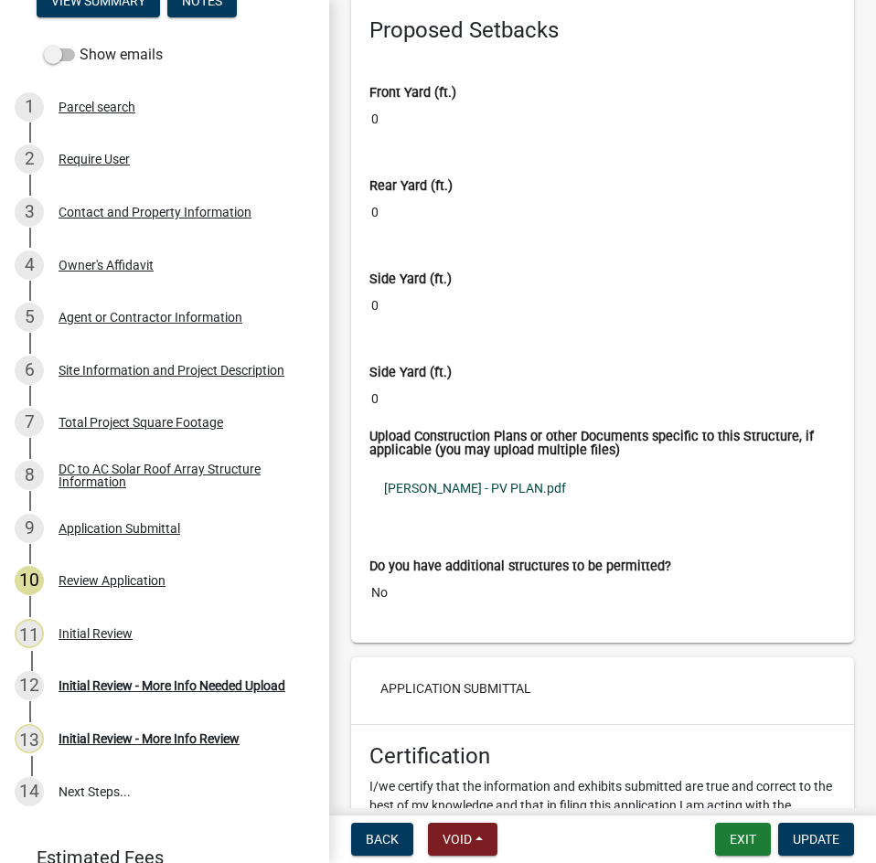
click at [479, 492] on link "[PERSON_NAME] - PV PLAN.pdf" at bounding box center [602, 488] width 466 height 42
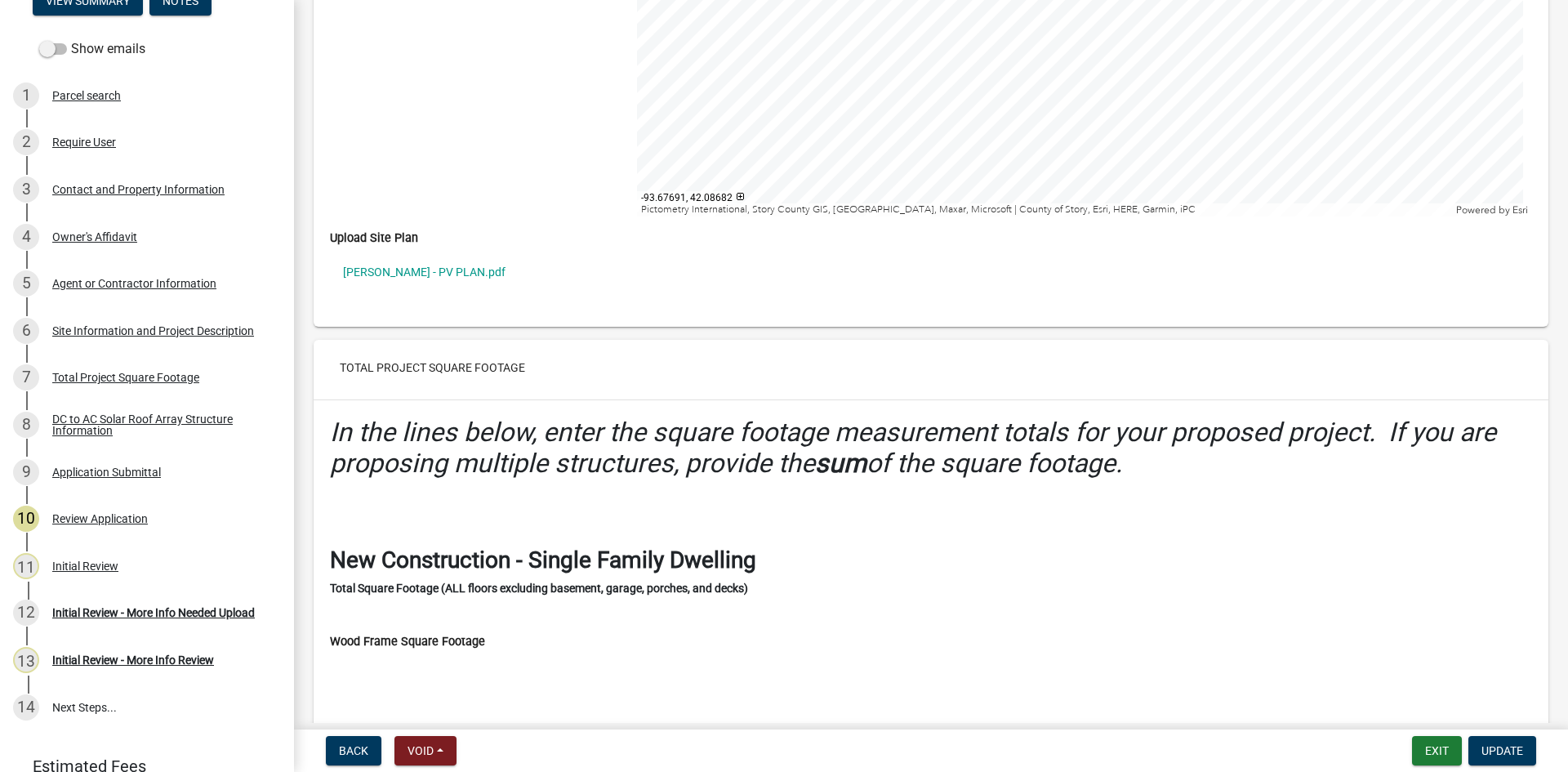
scroll to position [4616, 0]
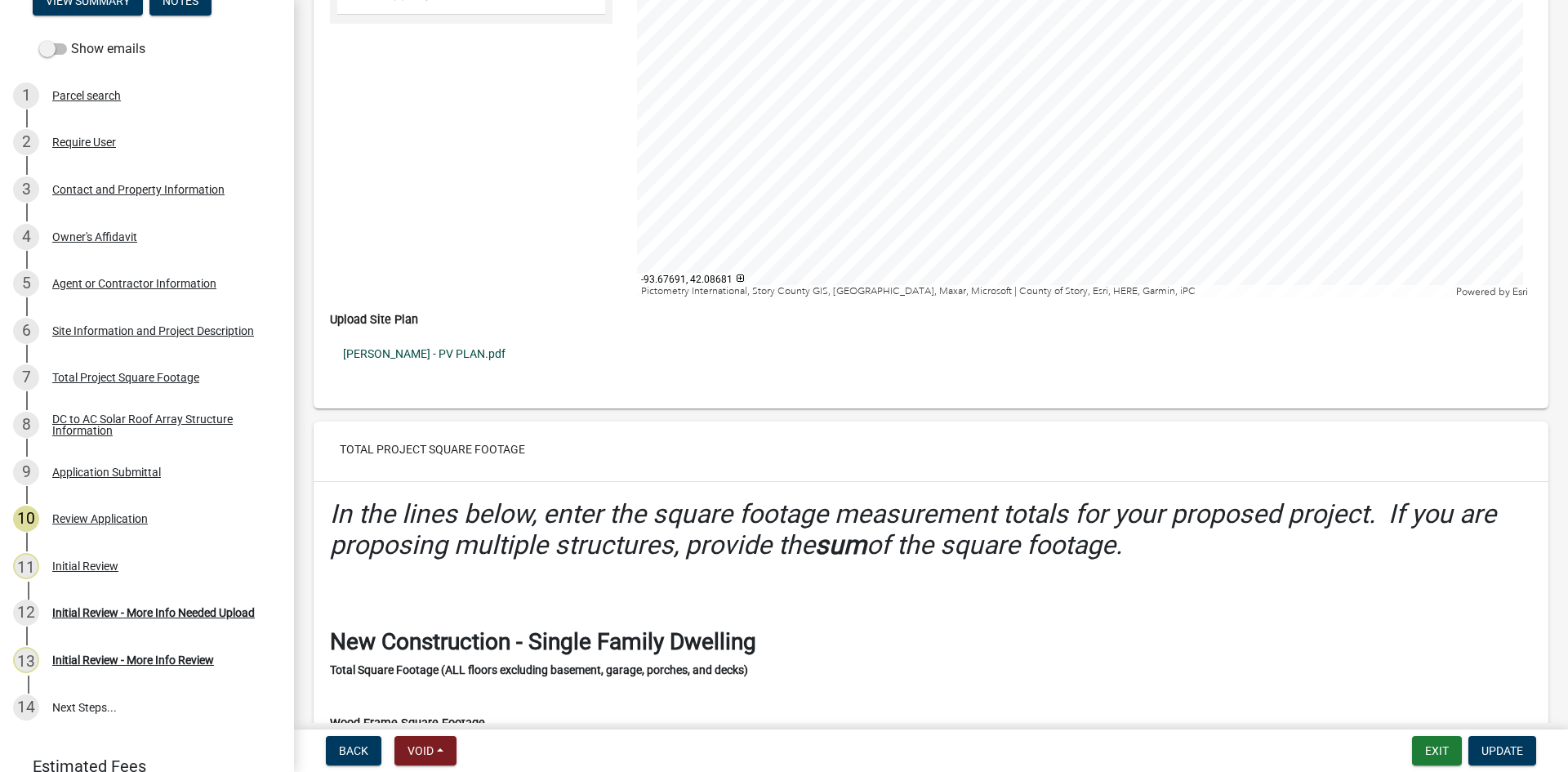
click at [420, 353] on link "[PERSON_NAME] - PV PLAN.pdf" at bounding box center [931, 354] width 1203 height 38
